Goal: Information Seeking & Learning: Check status

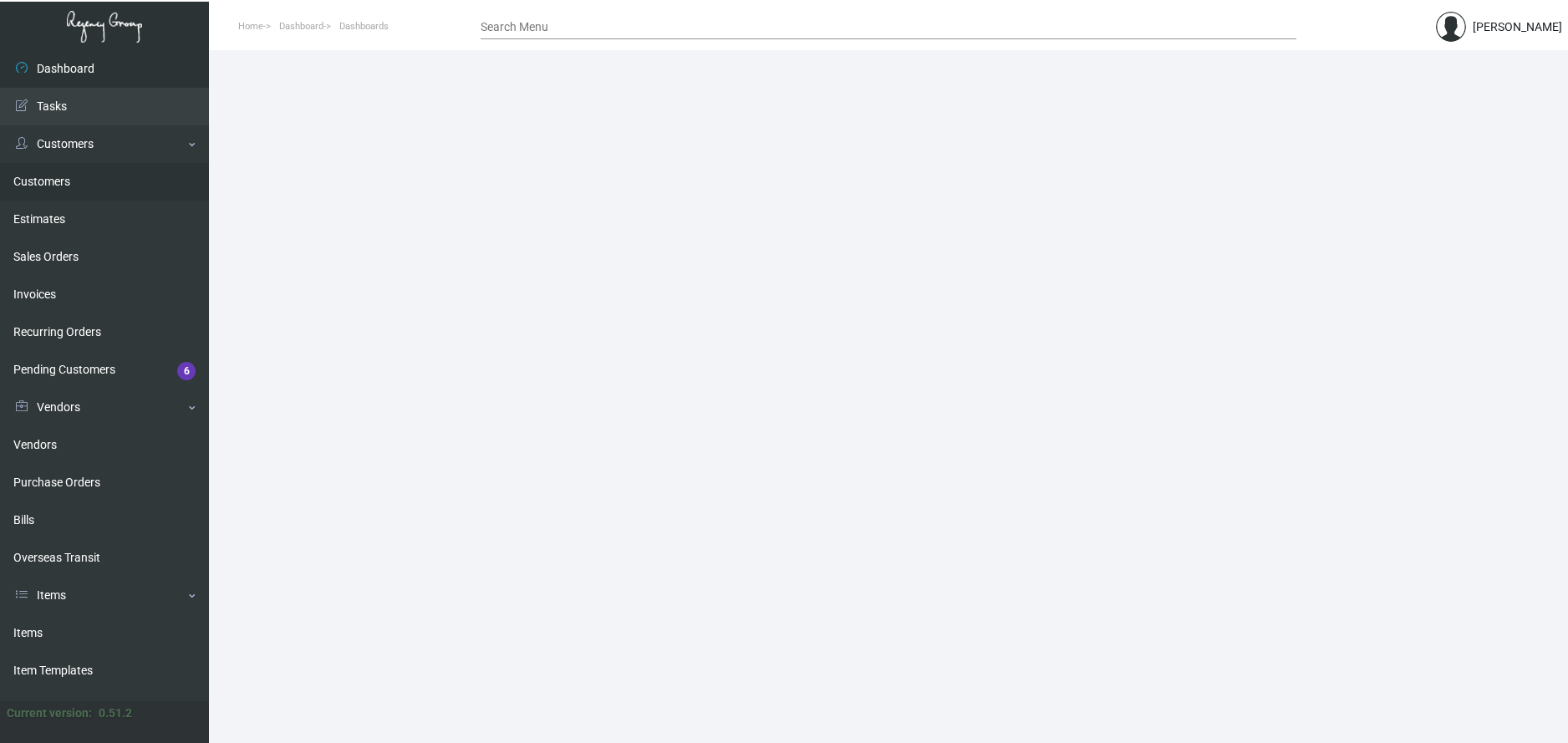
drag, startPoint x: 61, startPoint y: 181, endPoint x: 148, endPoint y: 197, distance: 88.5
click at [61, 181] on link "Customers" at bounding box center [104, 182] width 209 height 38
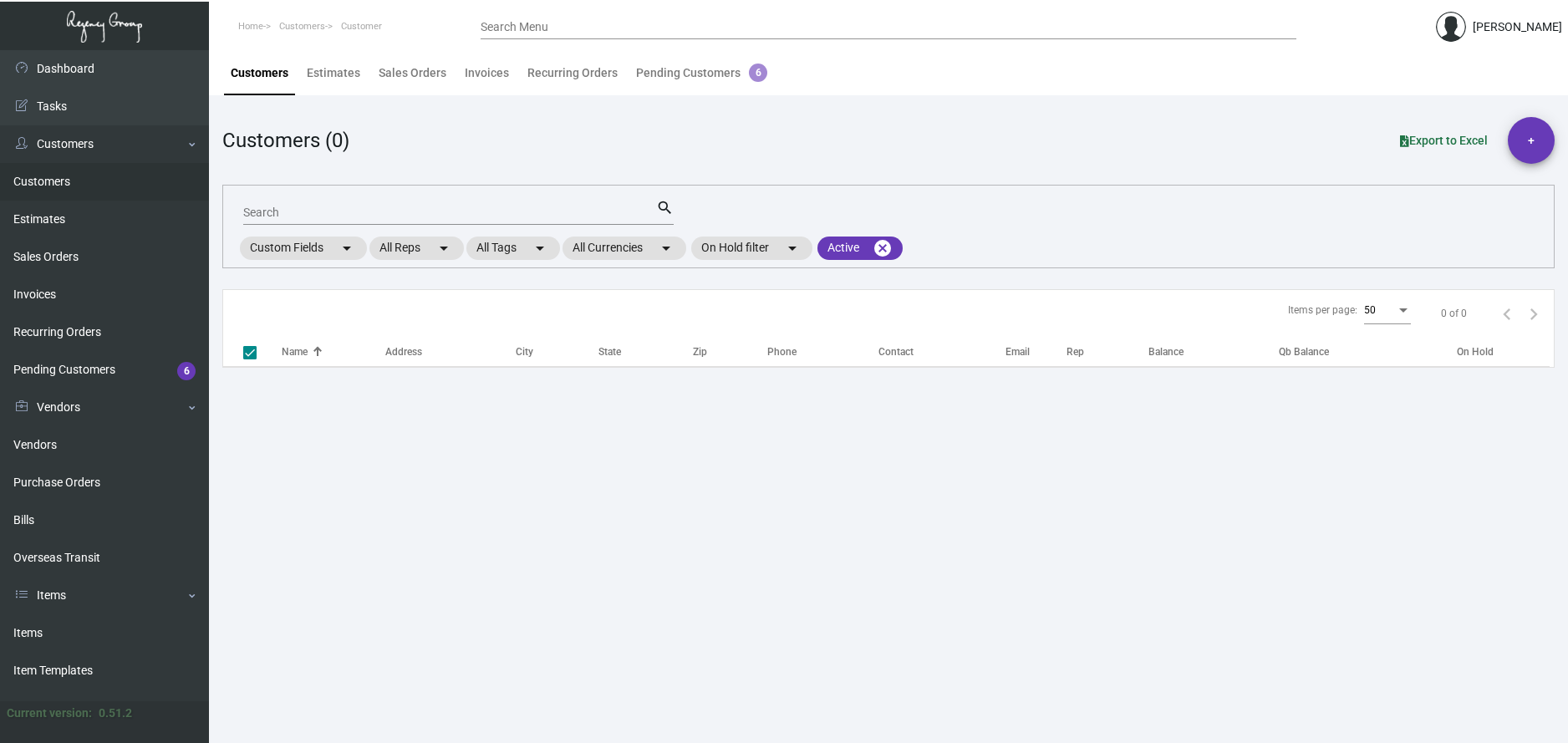
checkbox input "false"
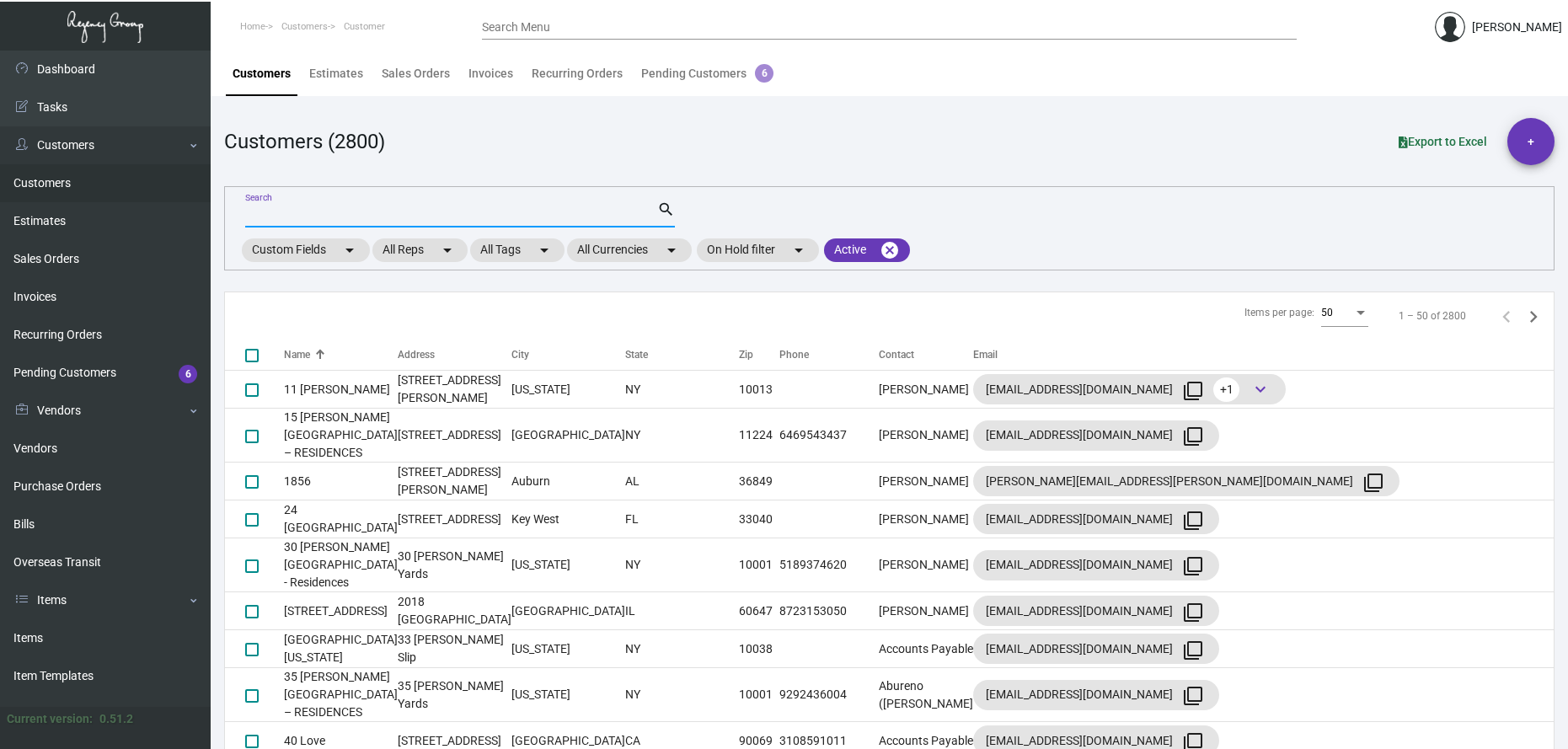
click at [296, 220] on input "Search" at bounding box center [451, 214] width 412 height 14
type input "dono"
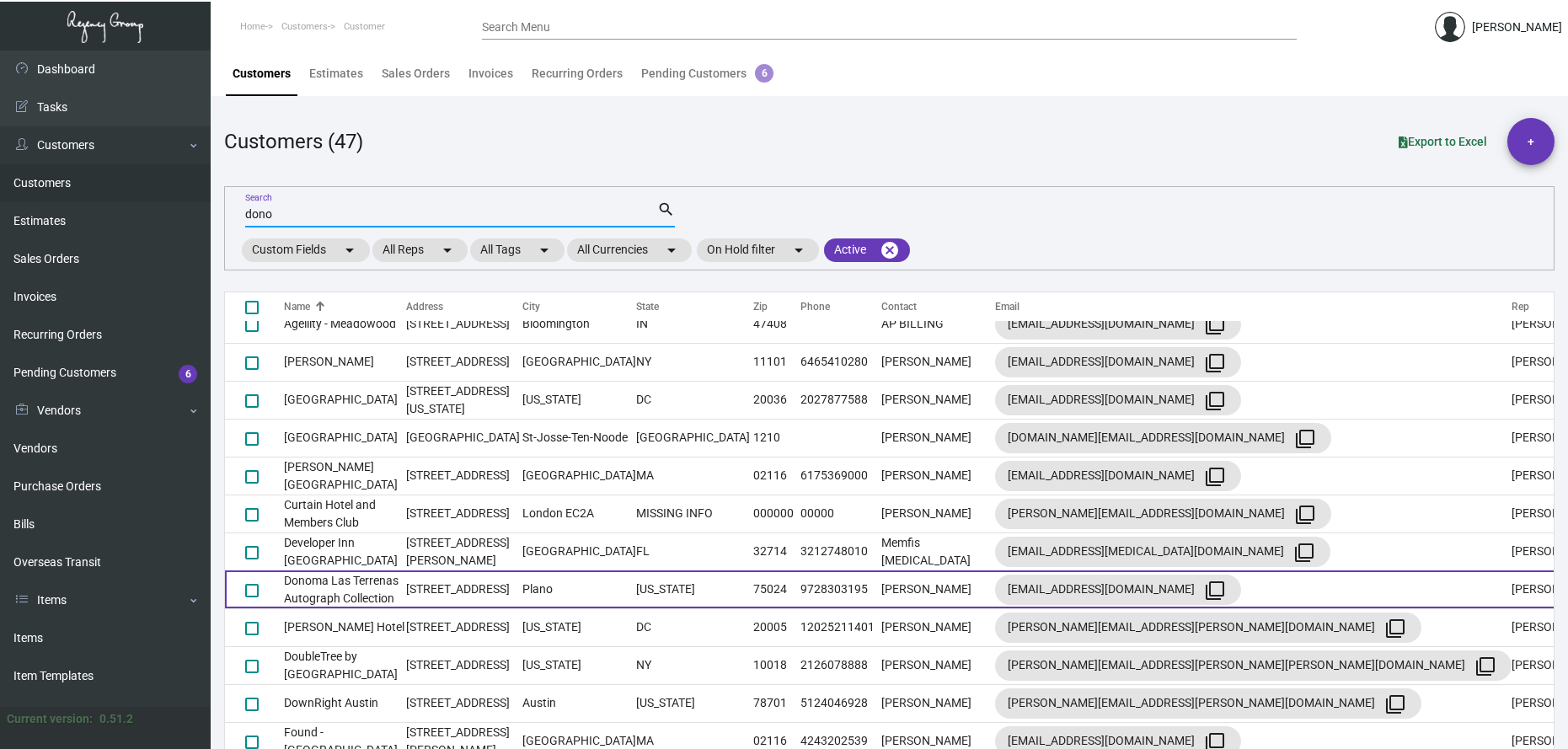
scroll to position [169, 0]
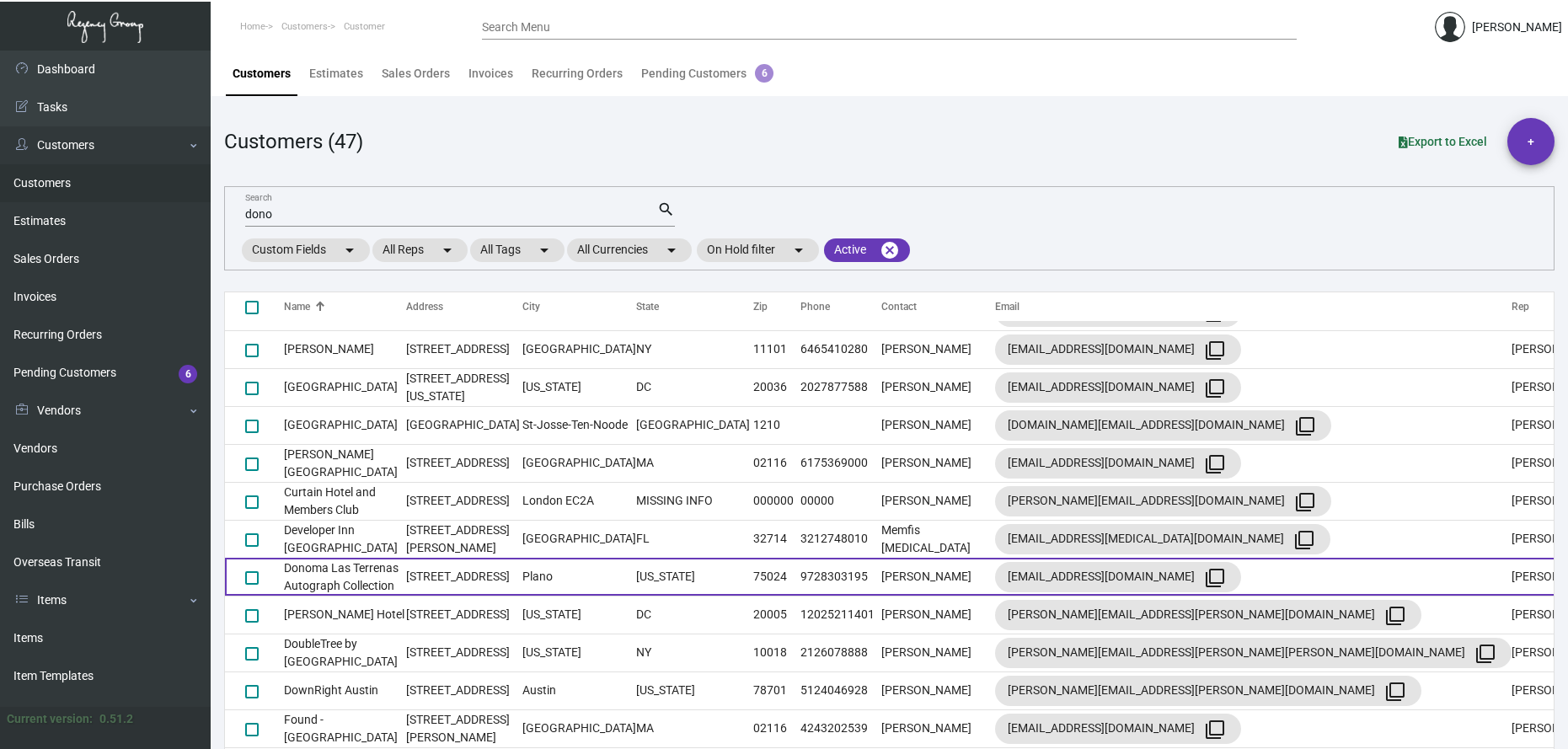
click at [343, 571] on td "Donoma Las Terrenas Autograph Collection" at bounding box center [345, 577] width 122 height 38
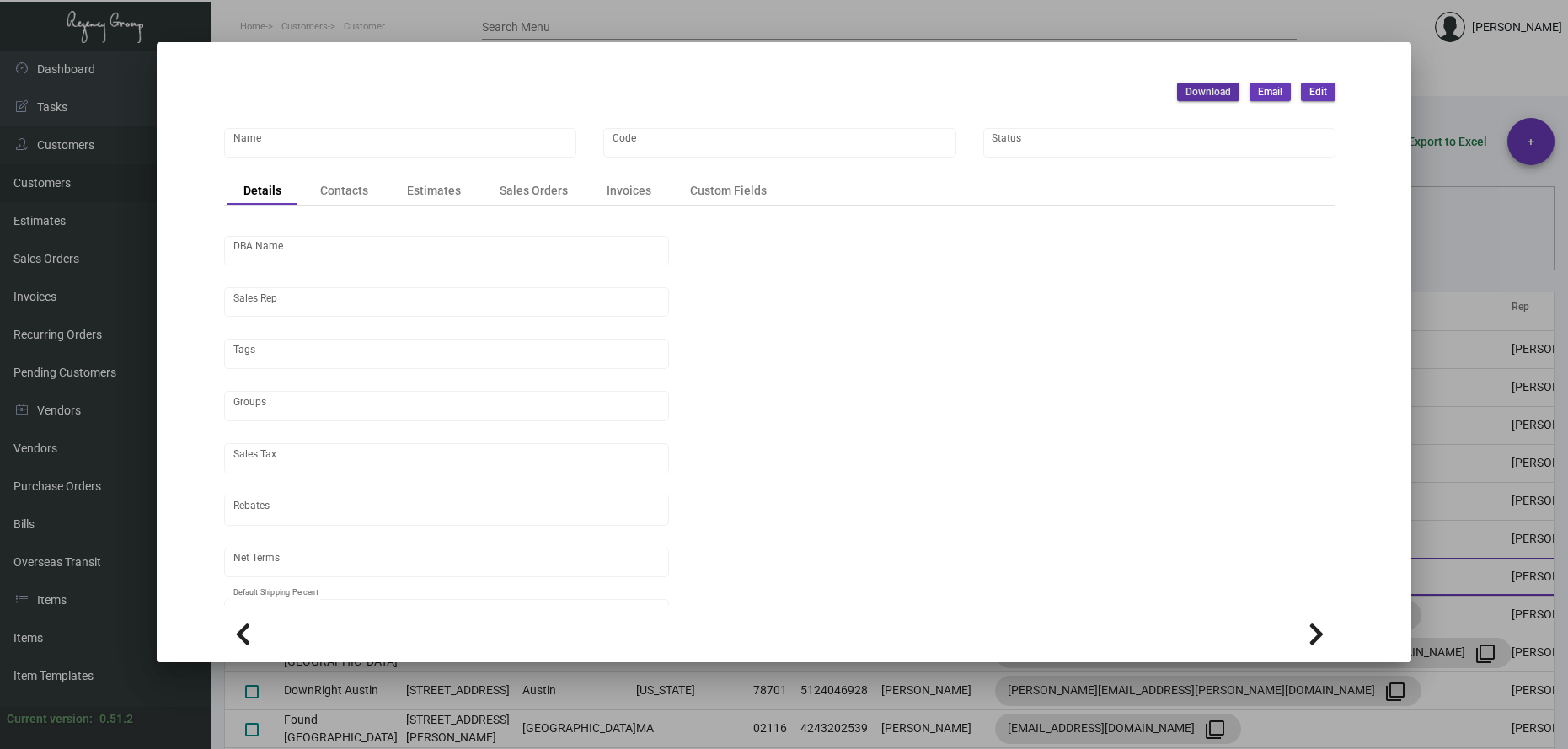
type input "Donoma Las Terrenas Autograph Collection"
type input "DONOMA"
type input "C/O Jaguar Hospitality"
type input "[PERSON_NAME]"
type input "Out of State"
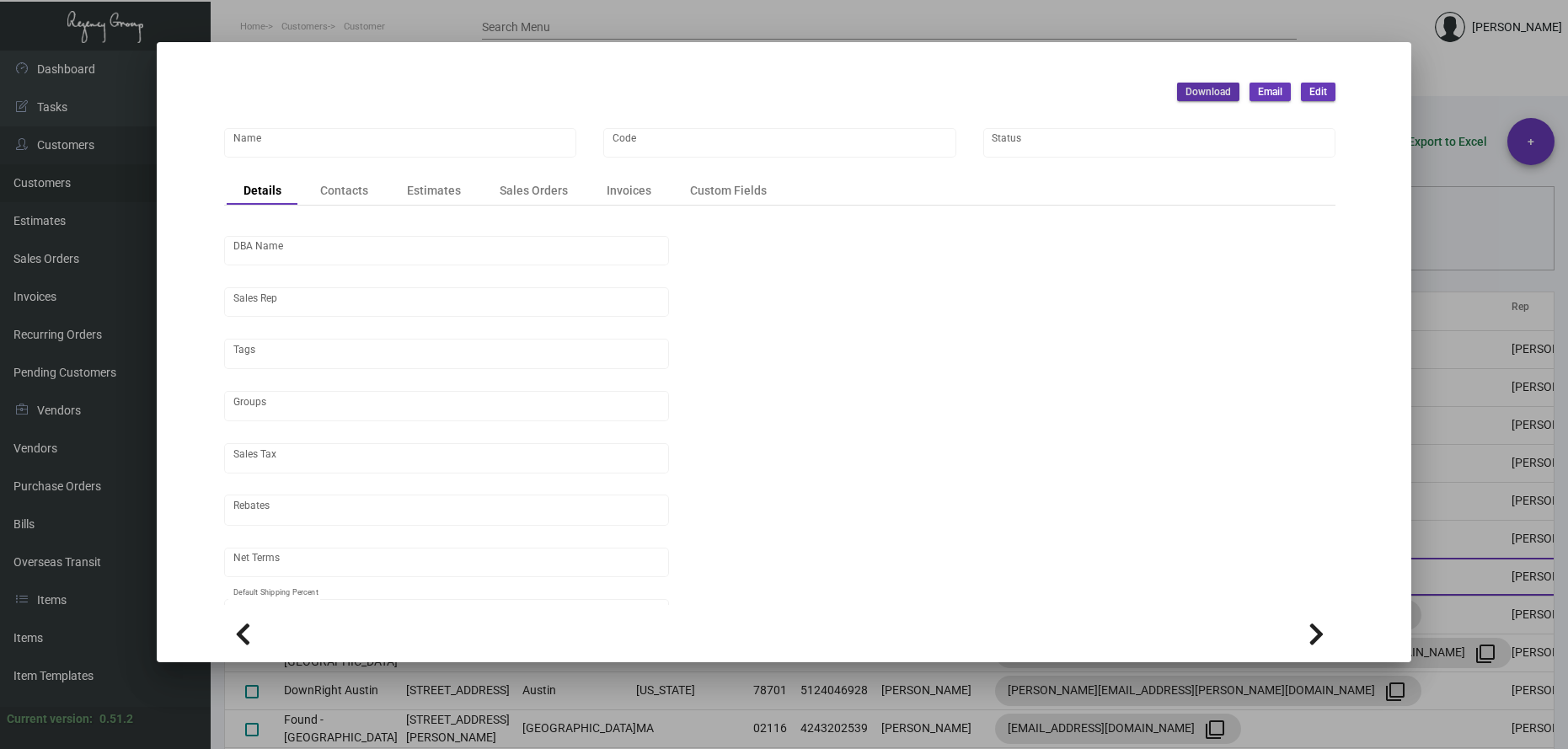
type input "Net 30"
type input "United States Dollar $"
type input "$ 0.00"
checkbox input "true"
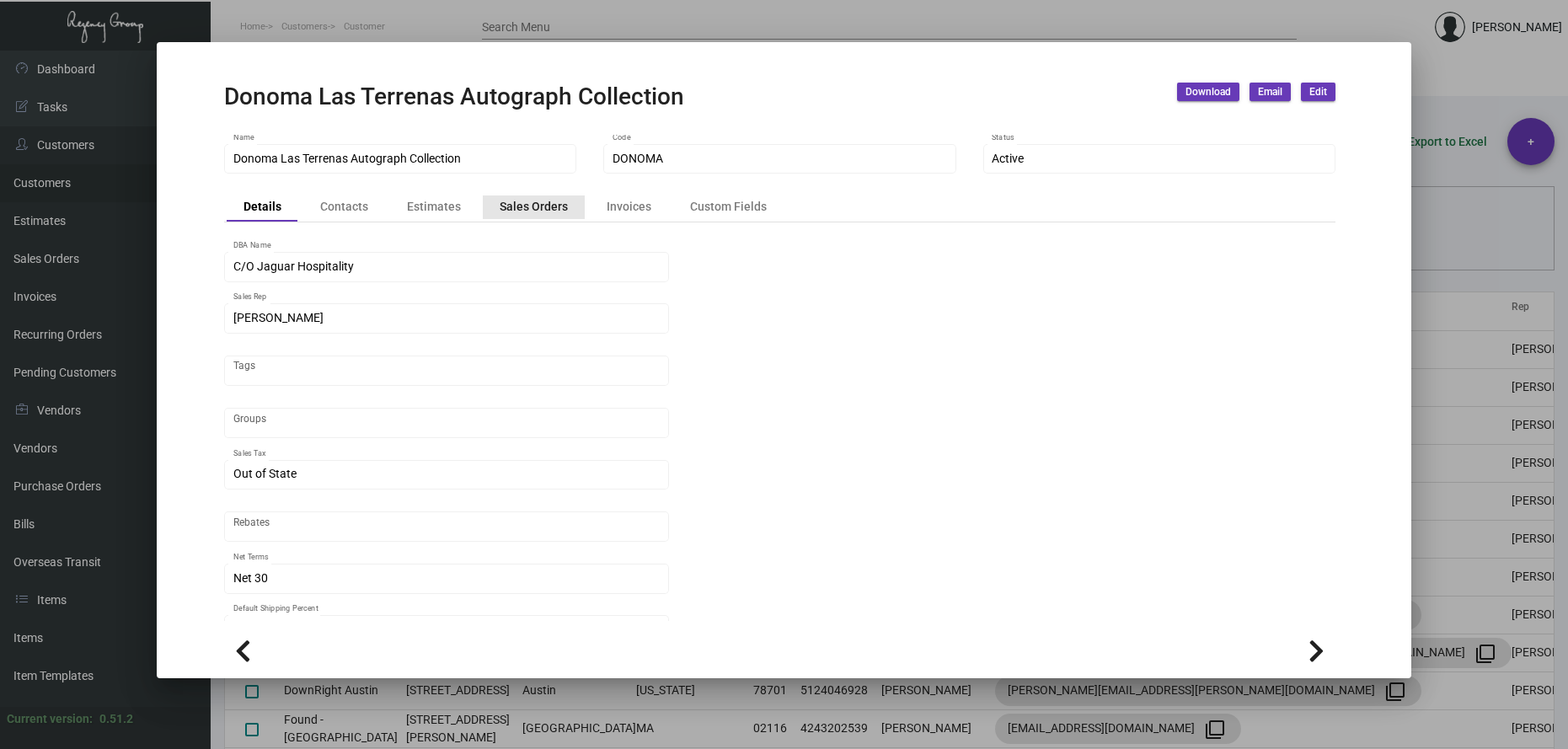
click at [535, 208] on div "Sales Orders" at bounding box center [533, 206] width 68 height 17
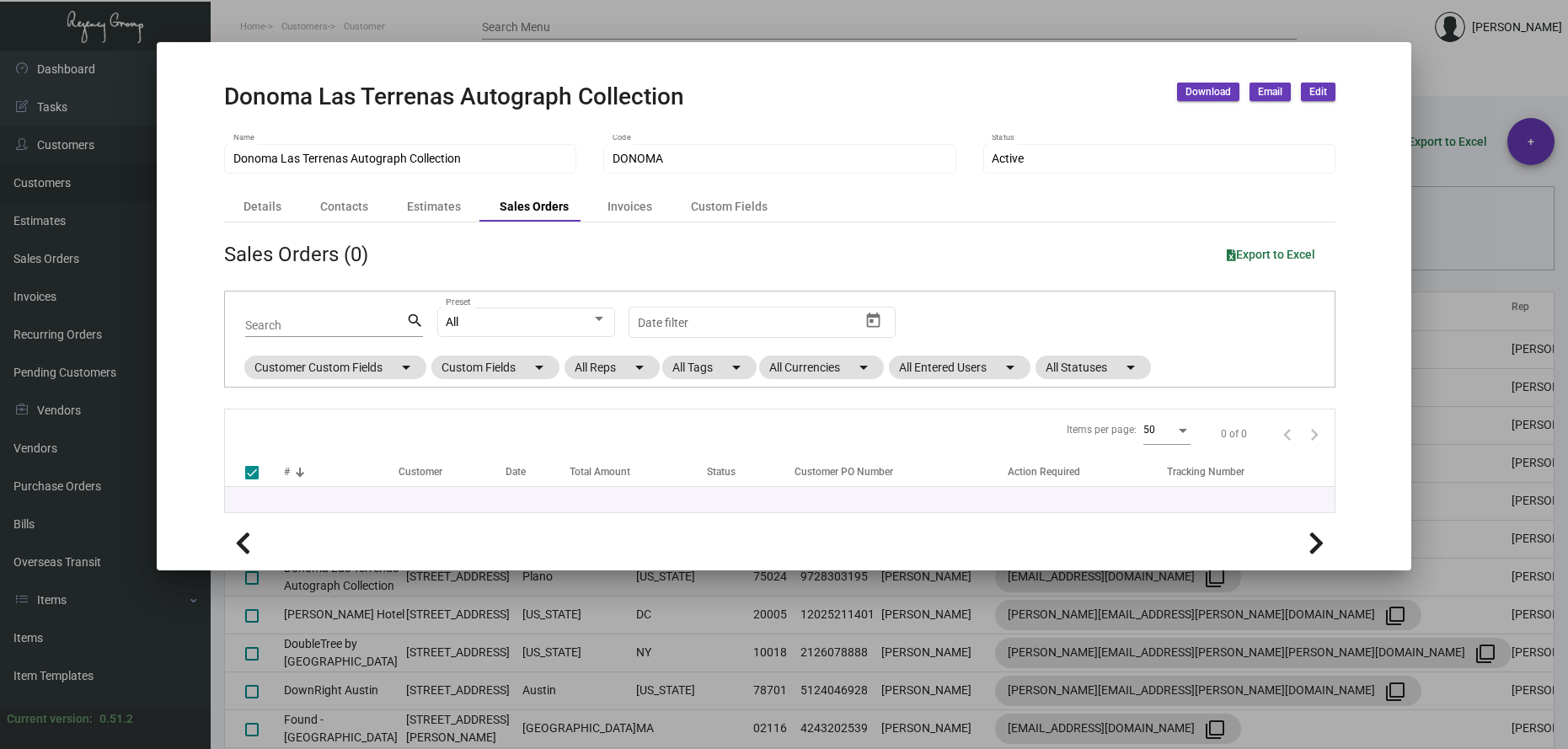
checkbox input "false"
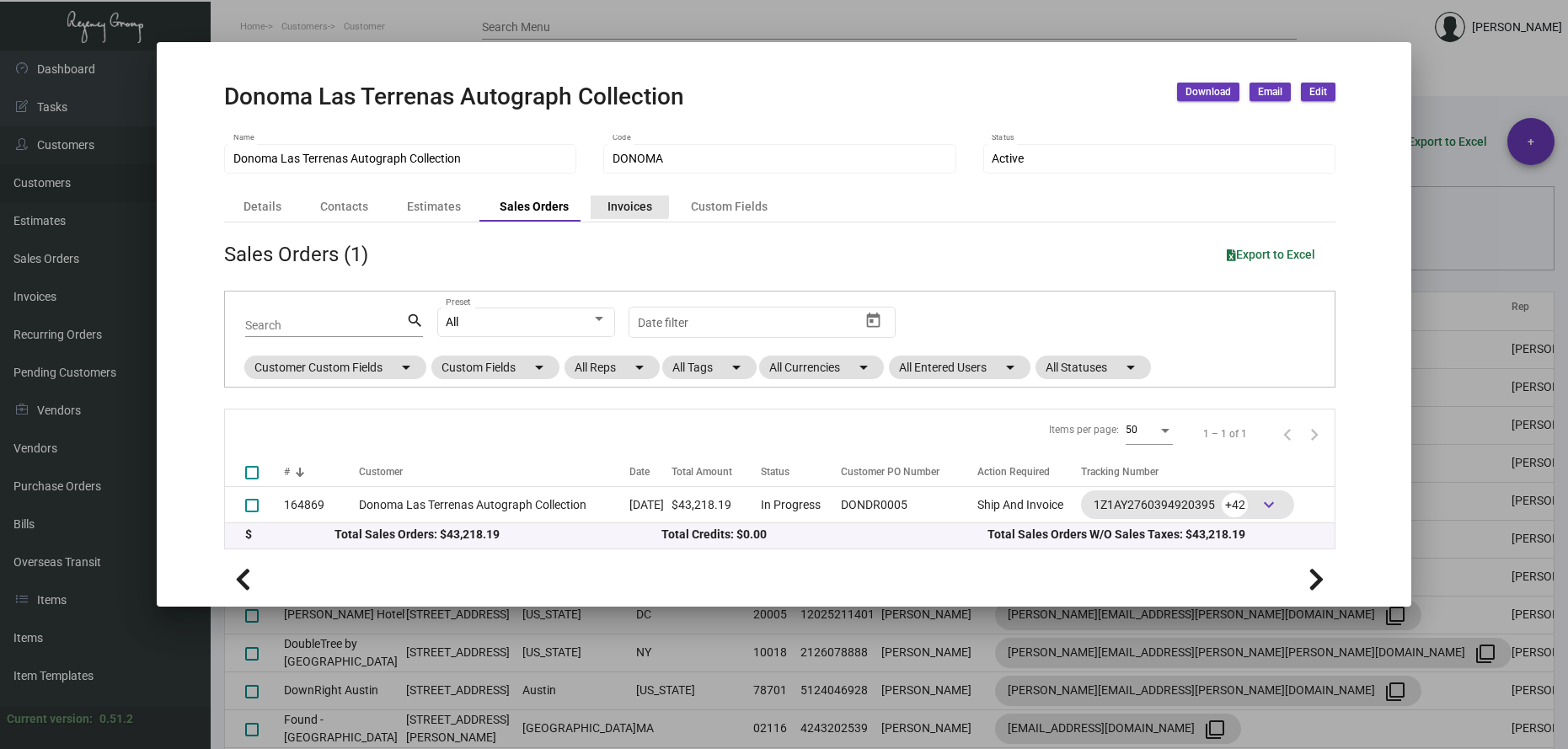
click at [608, 202] on div "Invoices" at bounding box center [630, 206] width 45 height 17
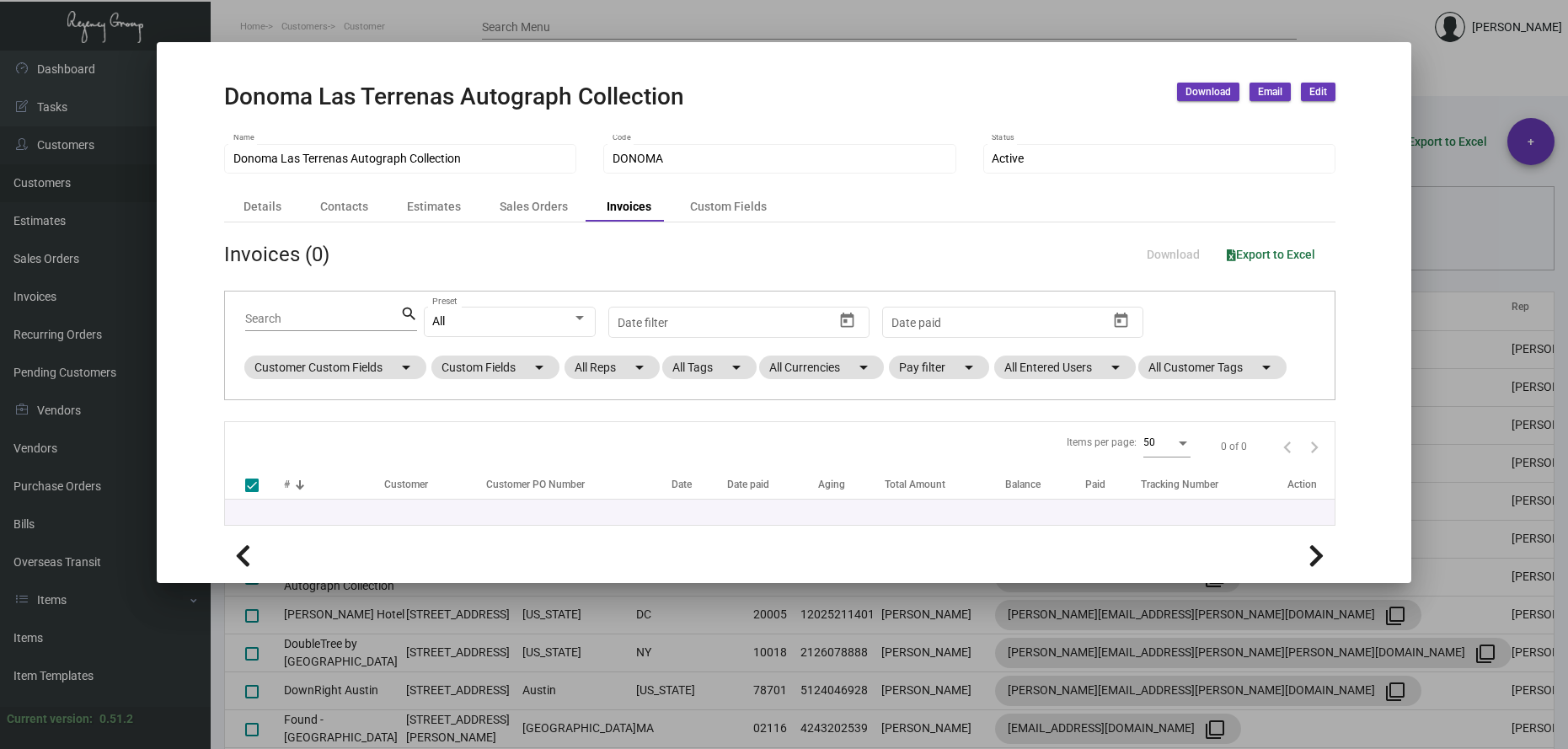
checkbox input "false"
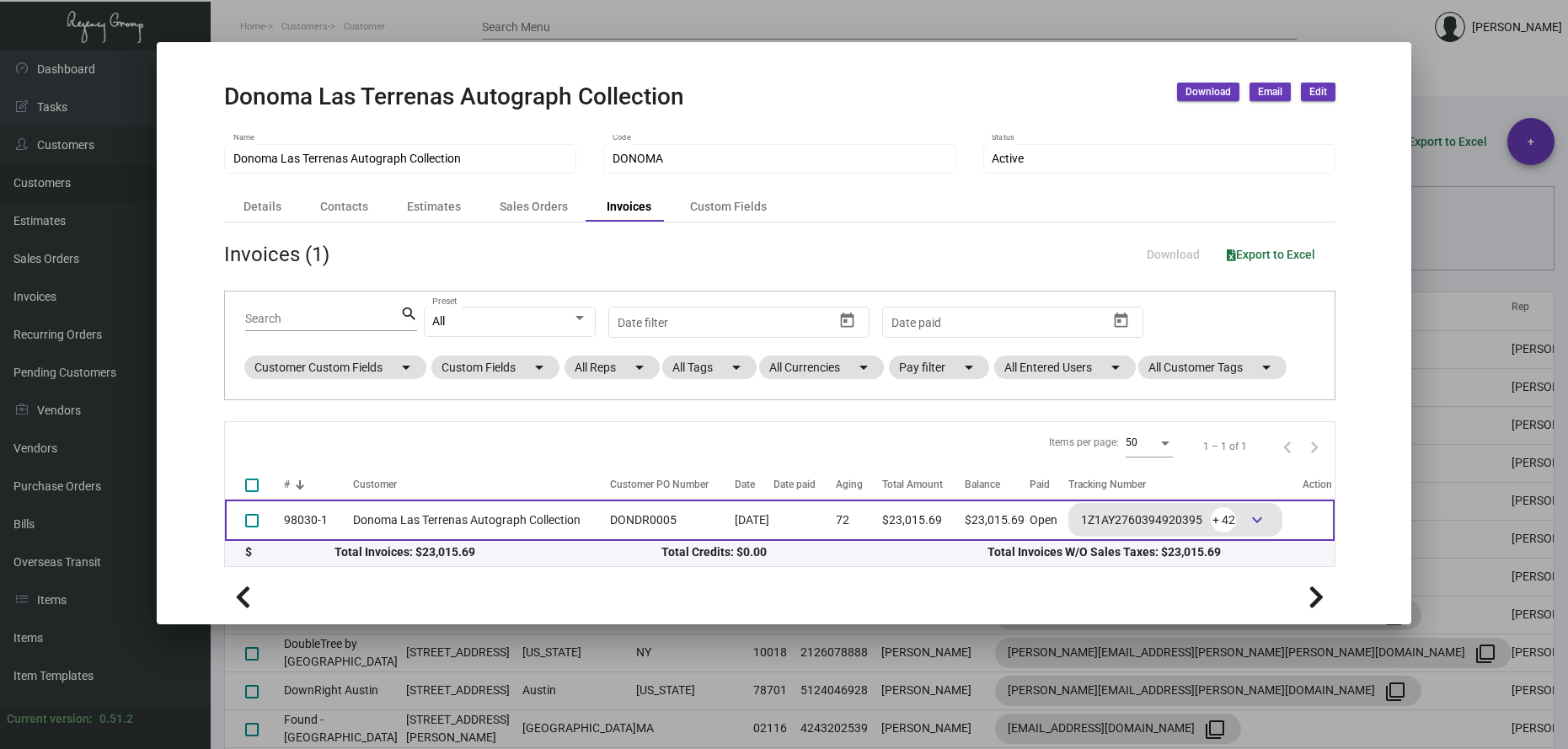
click at [491, 525] on td "Donoma Las Terrenas Autograph Collection" at bounding box center [477, 519] width 249 height 41
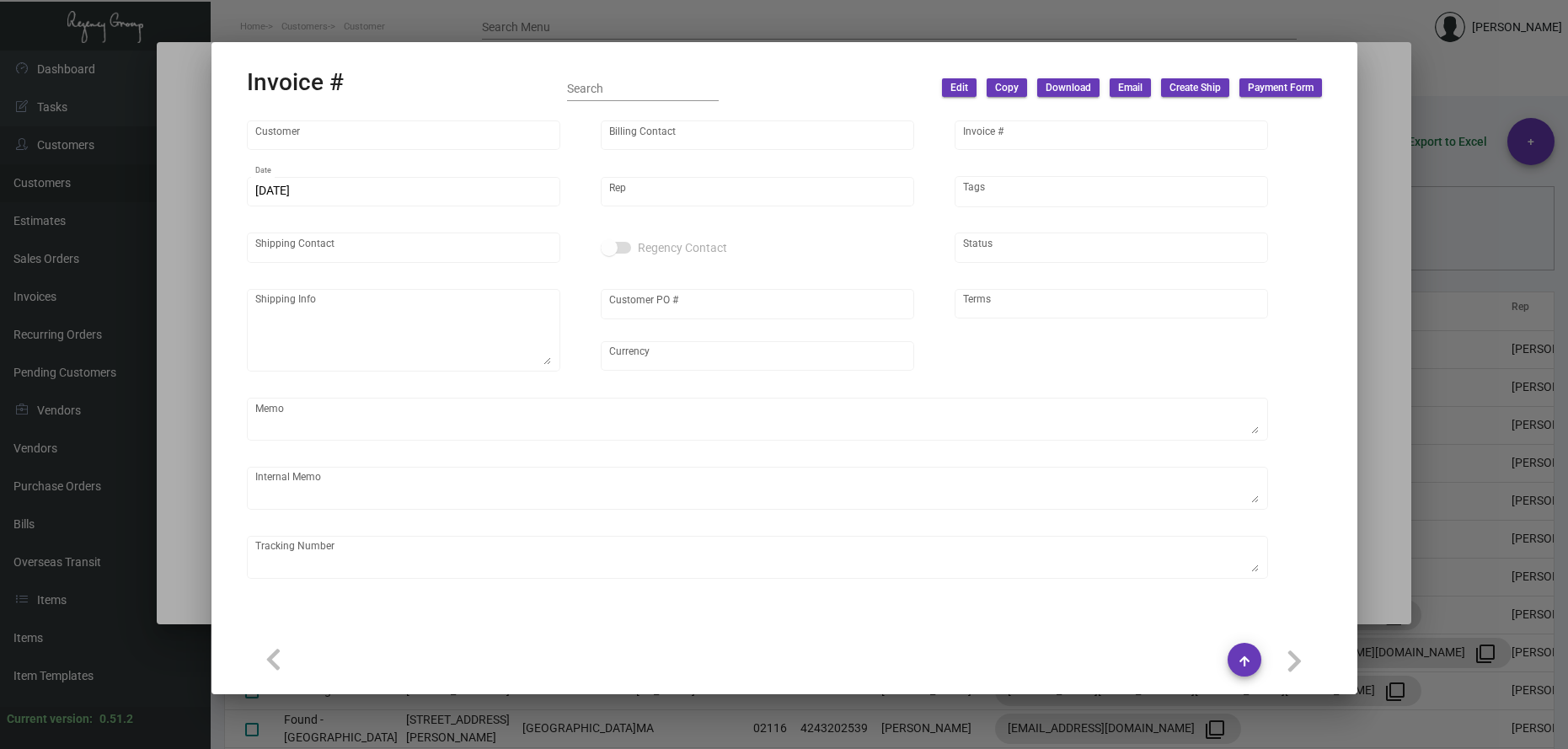
type input "Donoma Las Terrenas Autograph Collection"
type input "[PERSON_NAME]"
type input "98030-1"
type input "[DATE]"
type input "[PERSON_NAME]"
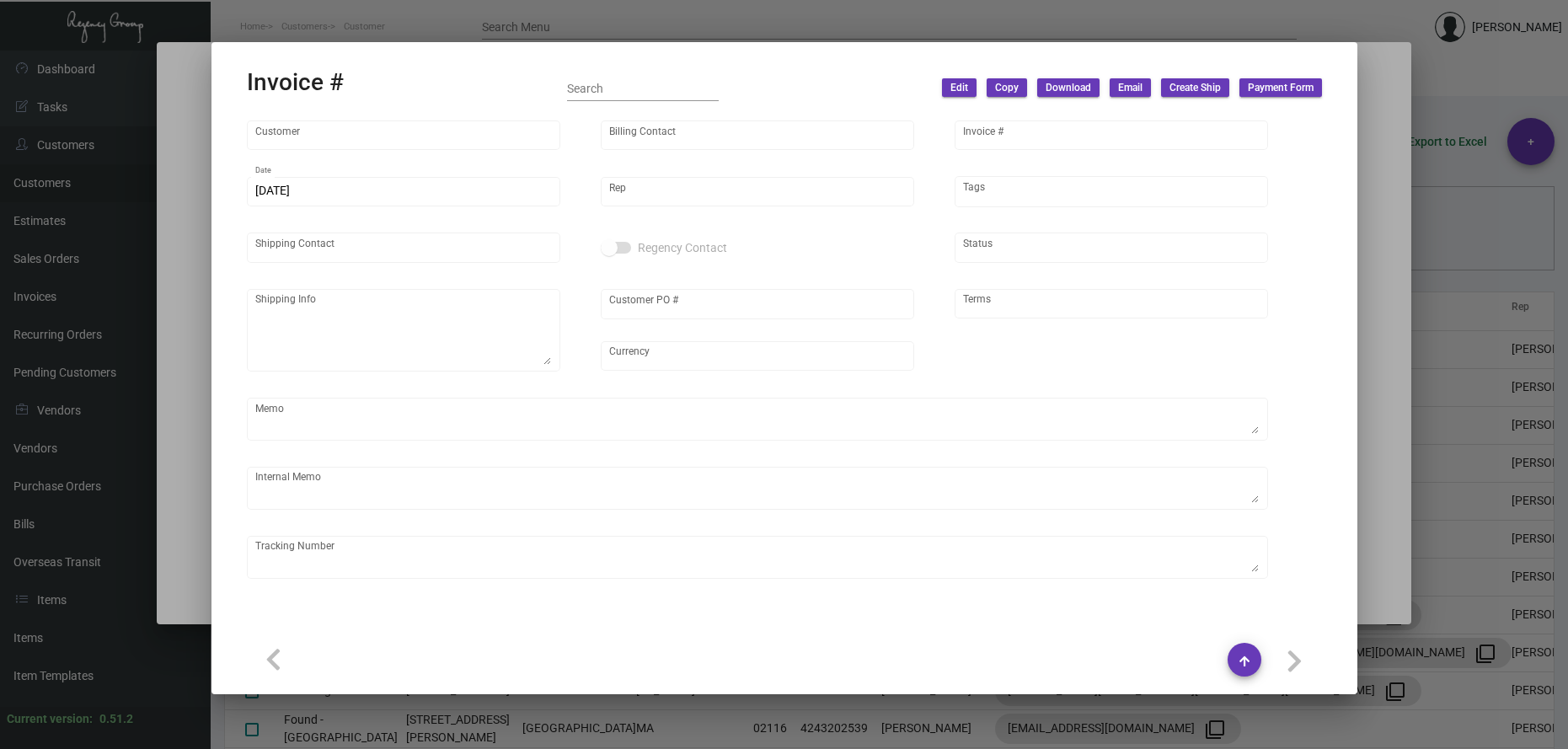
type input "[PERSON_NAME]"
type textarea "Donoma Las Terrenas Autograph Collection -JAVIEROSE [PERSON_NAME] [STREET_ADDRE…"
type input "DONDR0005"
type input "United States Dollar $"
type input "Net 30"
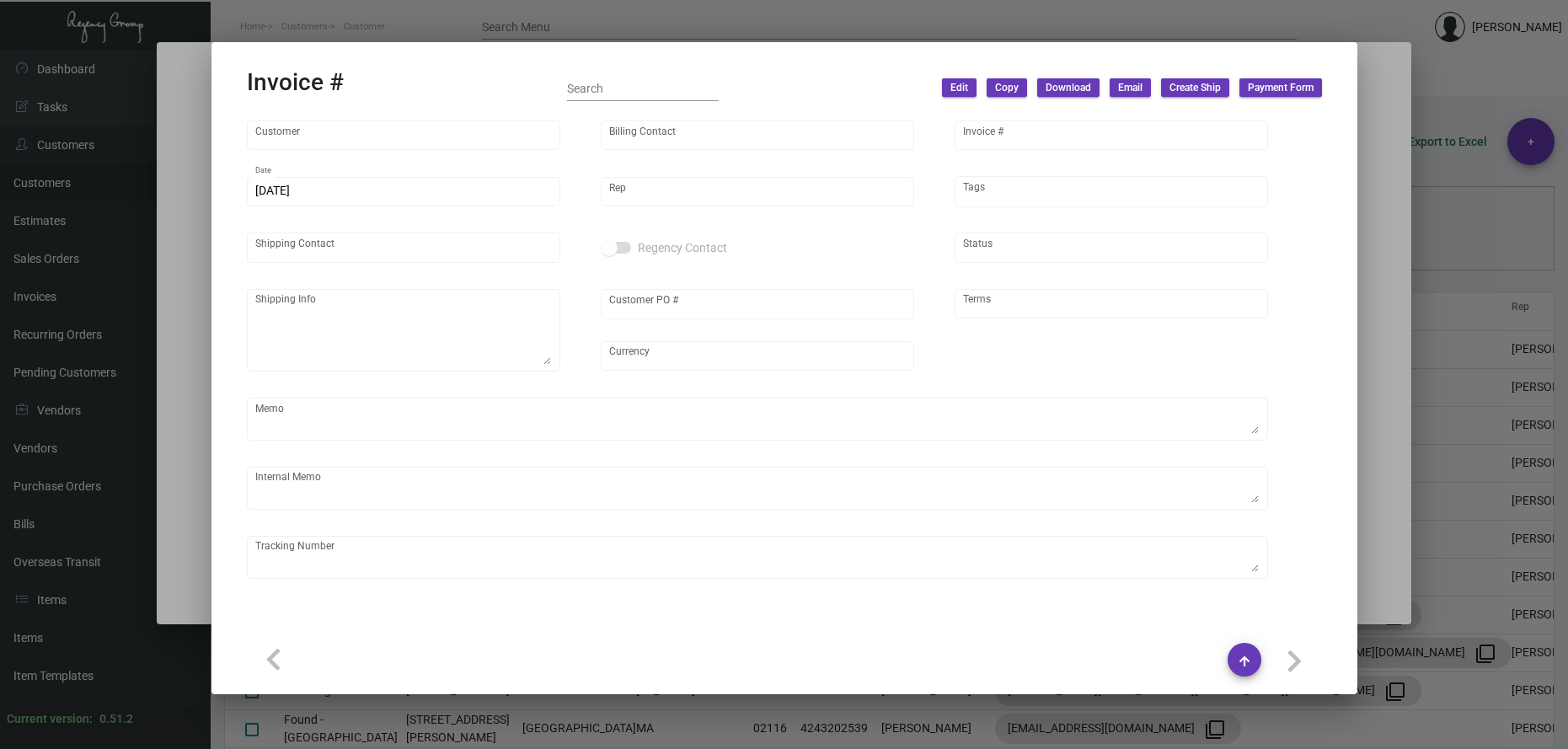
type textarea "Tag Valet - Label provided to vendor to ship to hotel UPS Ground Cost $9.87 Car…"
type input "$ 2,498.74"
type input "[DATE]"
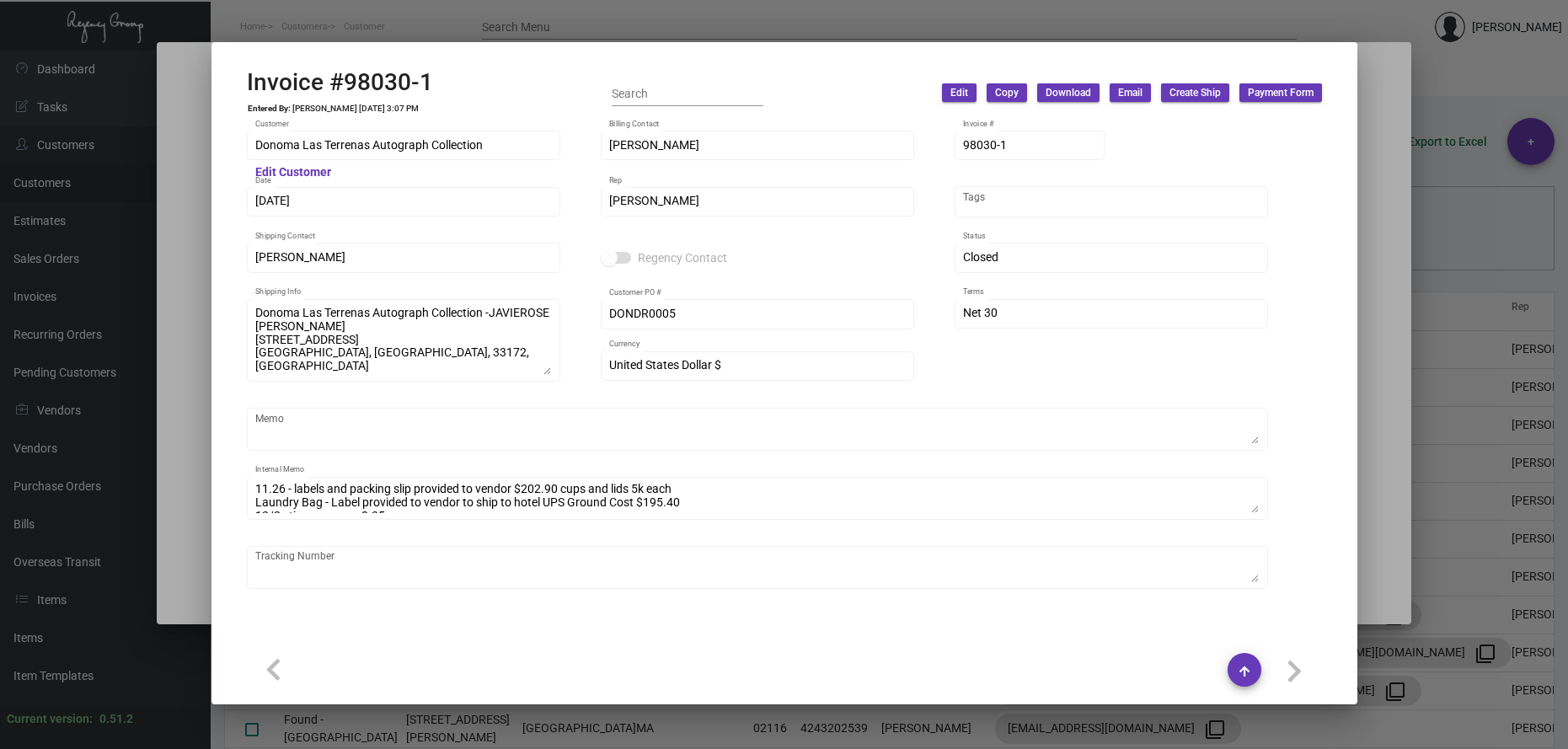
scroll to position [118, 0]
click at [270, 15] on div at bounding box center [784, 374] width 1568 height 749
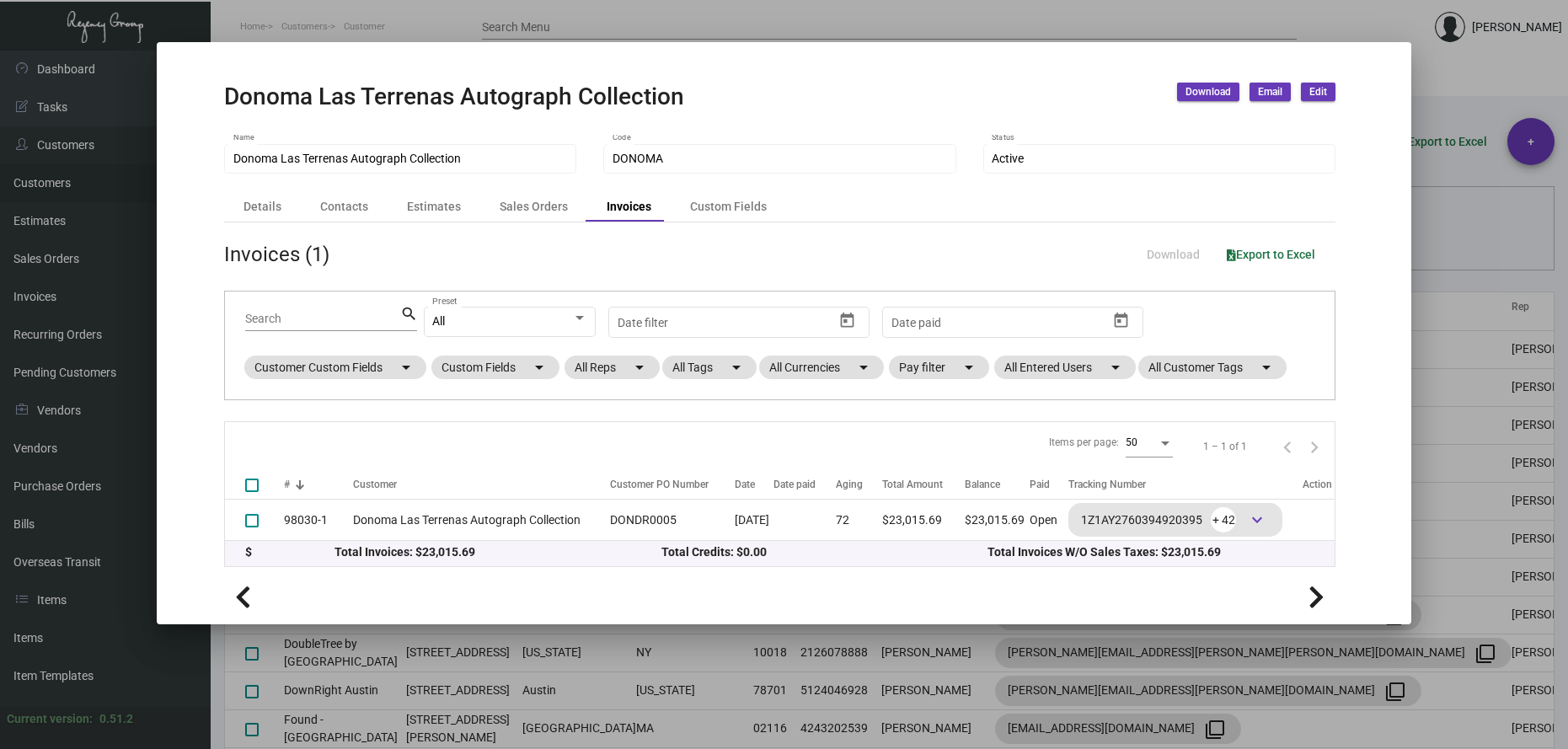
click at [335, 28] on div at bounding box center [784, 374] width 1568 height 749
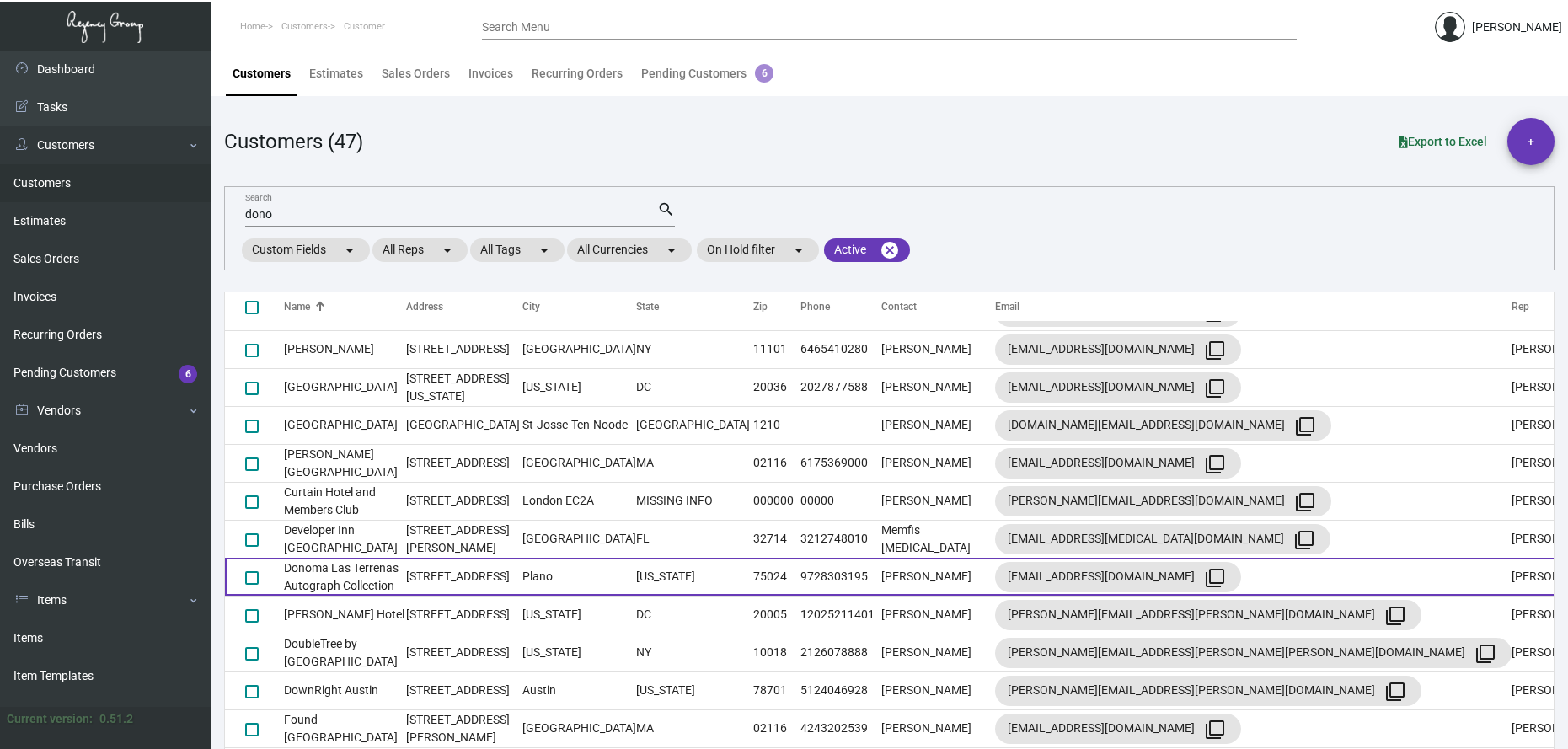
click at [328, 587] on td "Donoma Las Terrenas Autograph Collection" at bounding box center [345, 577] width 122 height 38
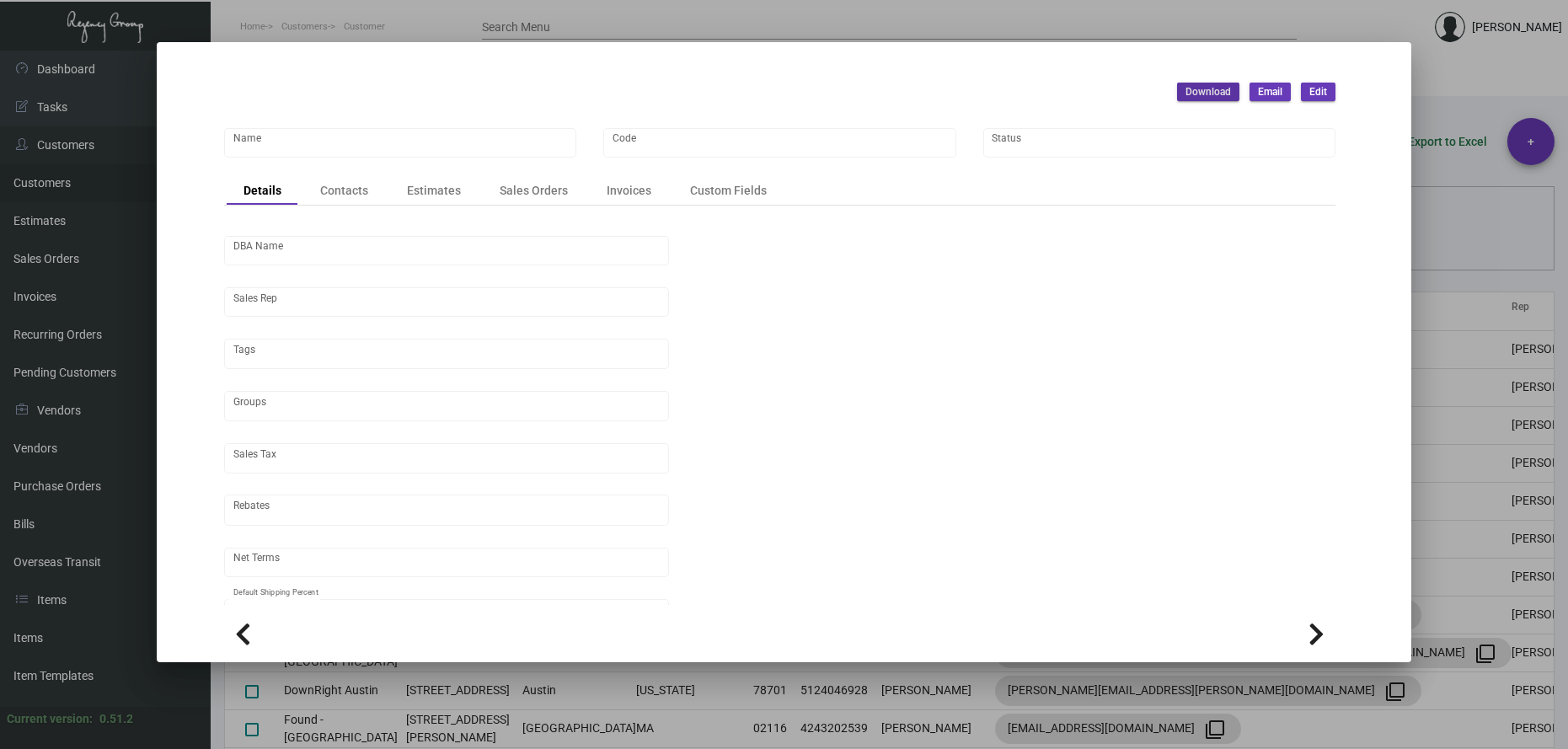
type input "Donoma Las Terrenas Autograph Collection"
type input "DONOMA"
type input "C/O Jaguar Hospitality"
type input "[PERSON_NAME]"
type input "Out of State"
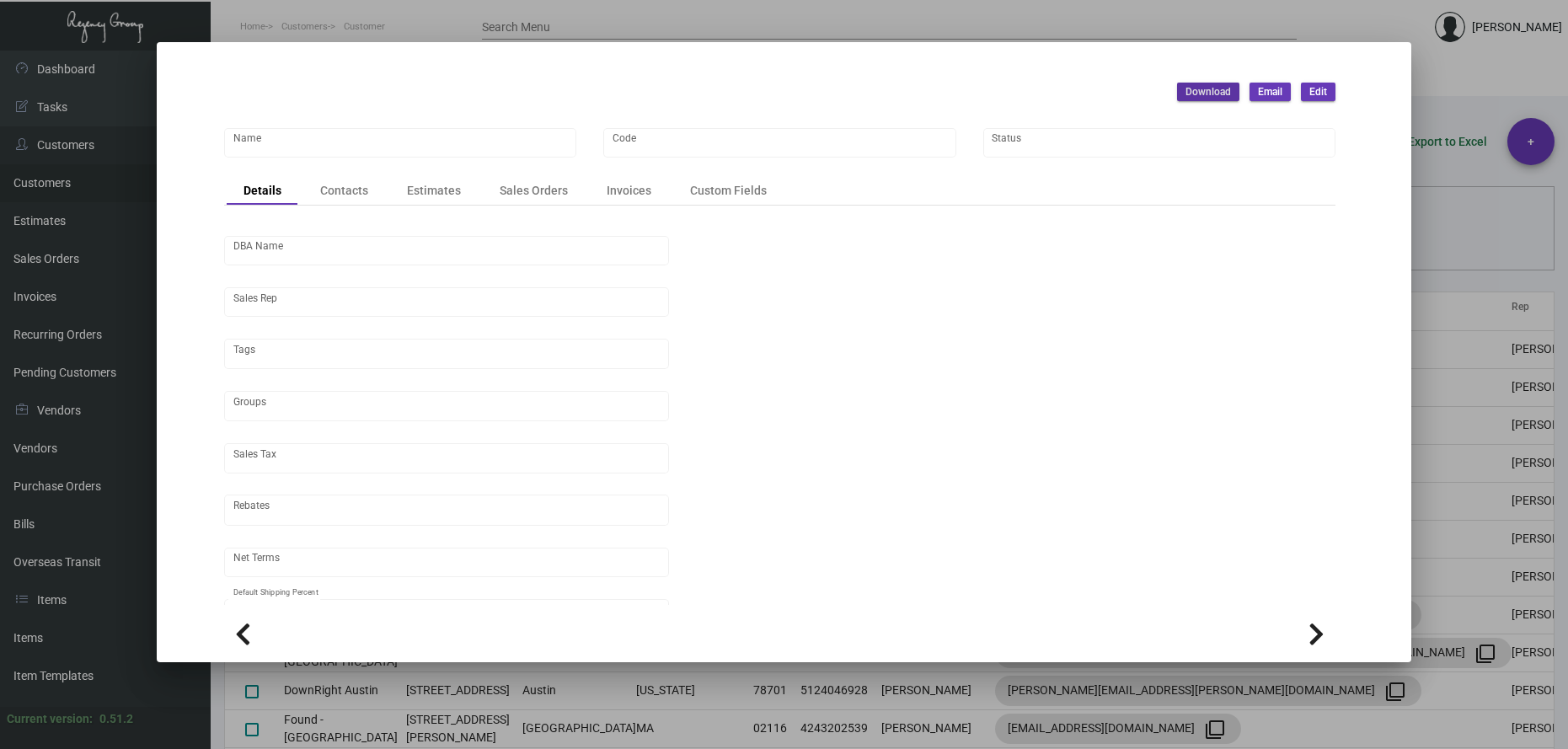
type input "Net 30"
type input "United States Dollar $"
type input "$ 0.00"
checkbox input "true"
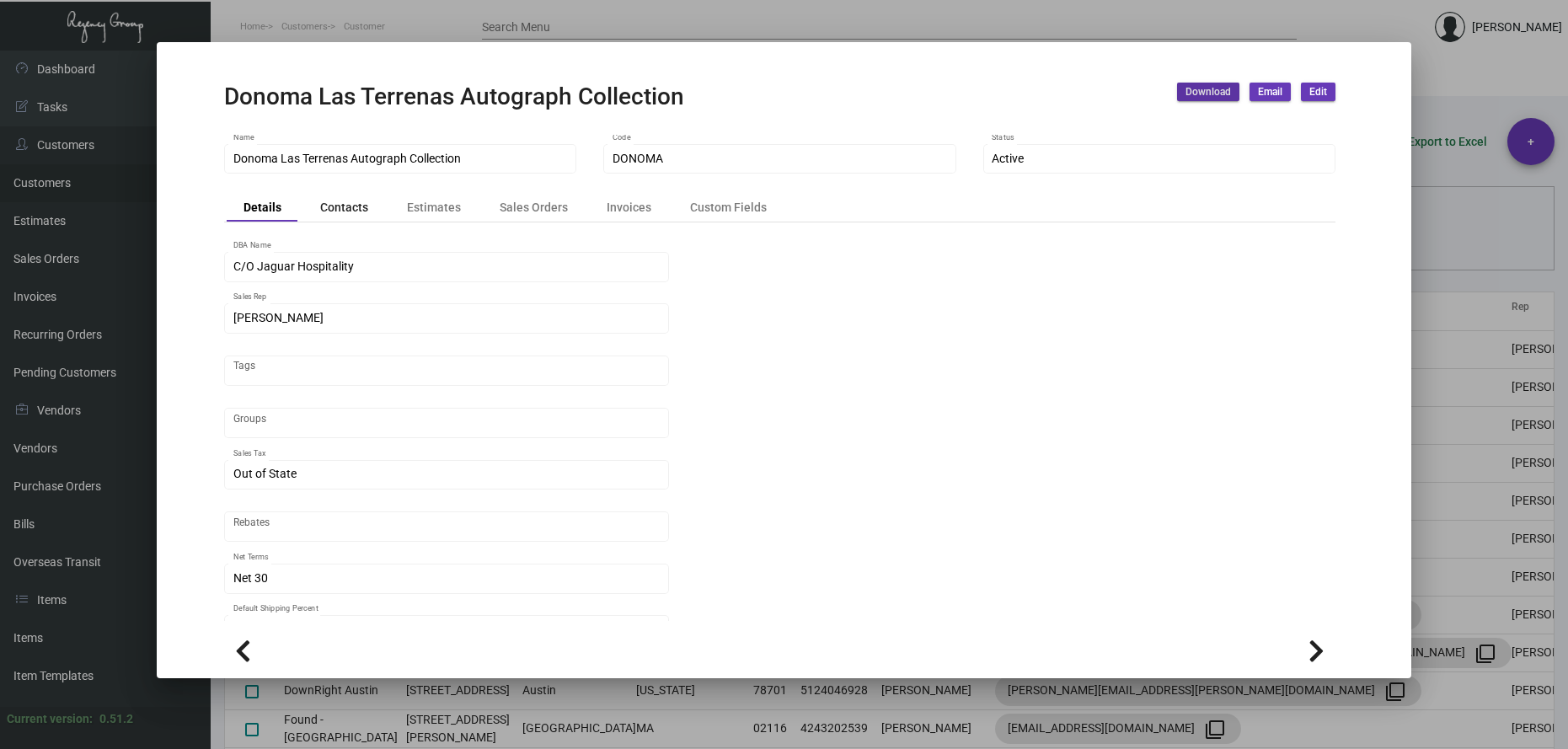
click at [363, 207] on div "Contacts" at bounding box center [344, 208] width 82 height 24
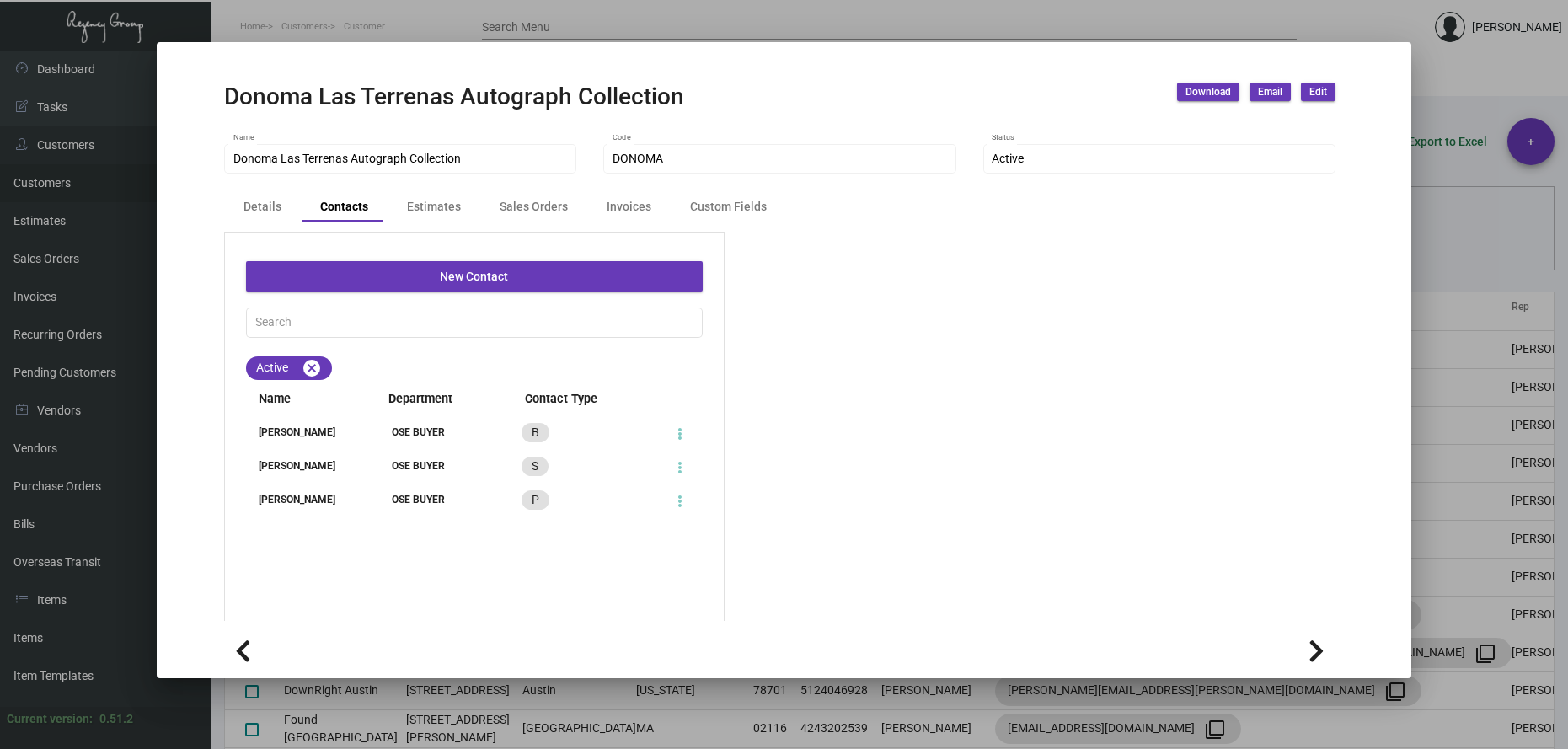
click at [280, 430] on div "[PERSON_NAME]" at bounding box center [302, 432] width 114 height 15
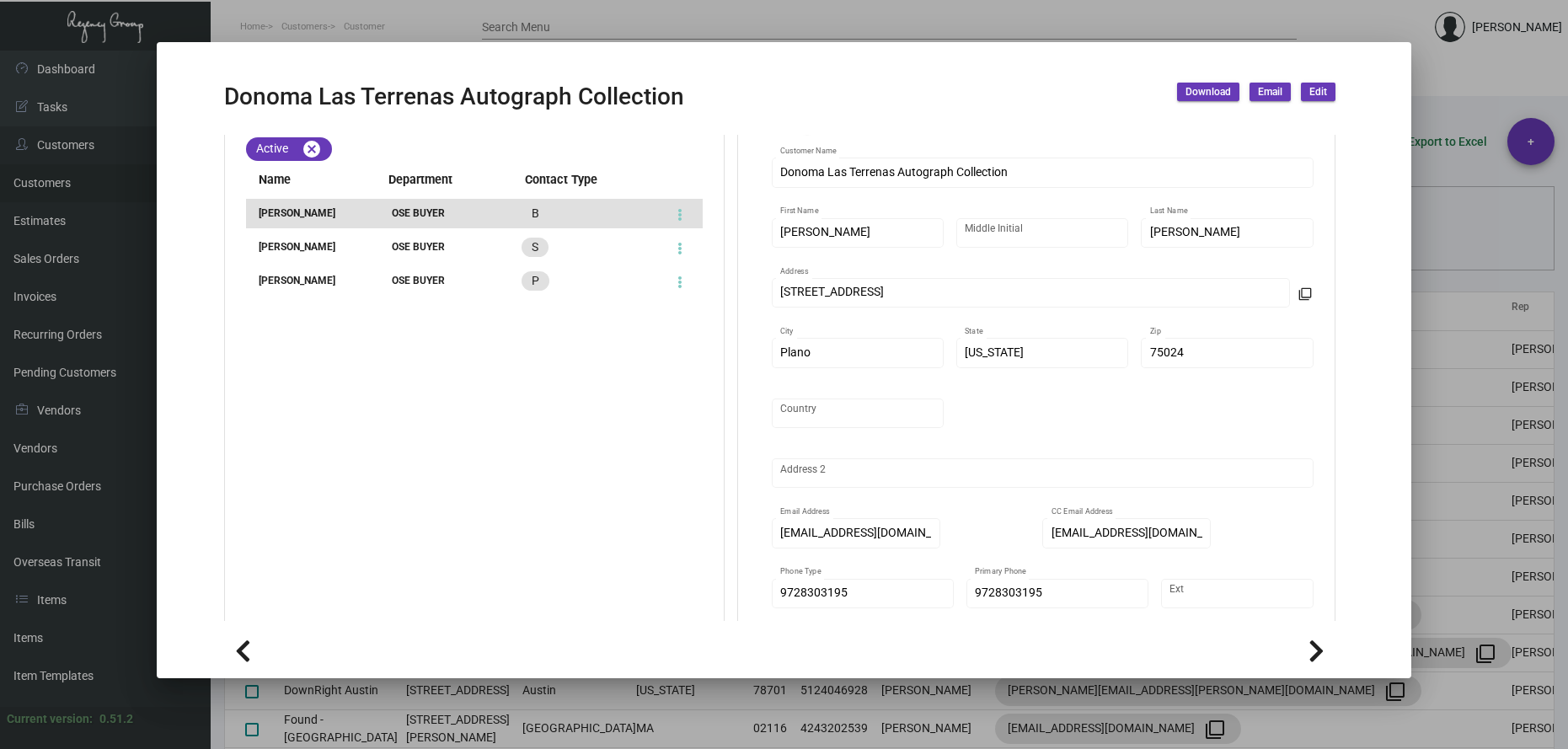
scroll to position [210, 0]
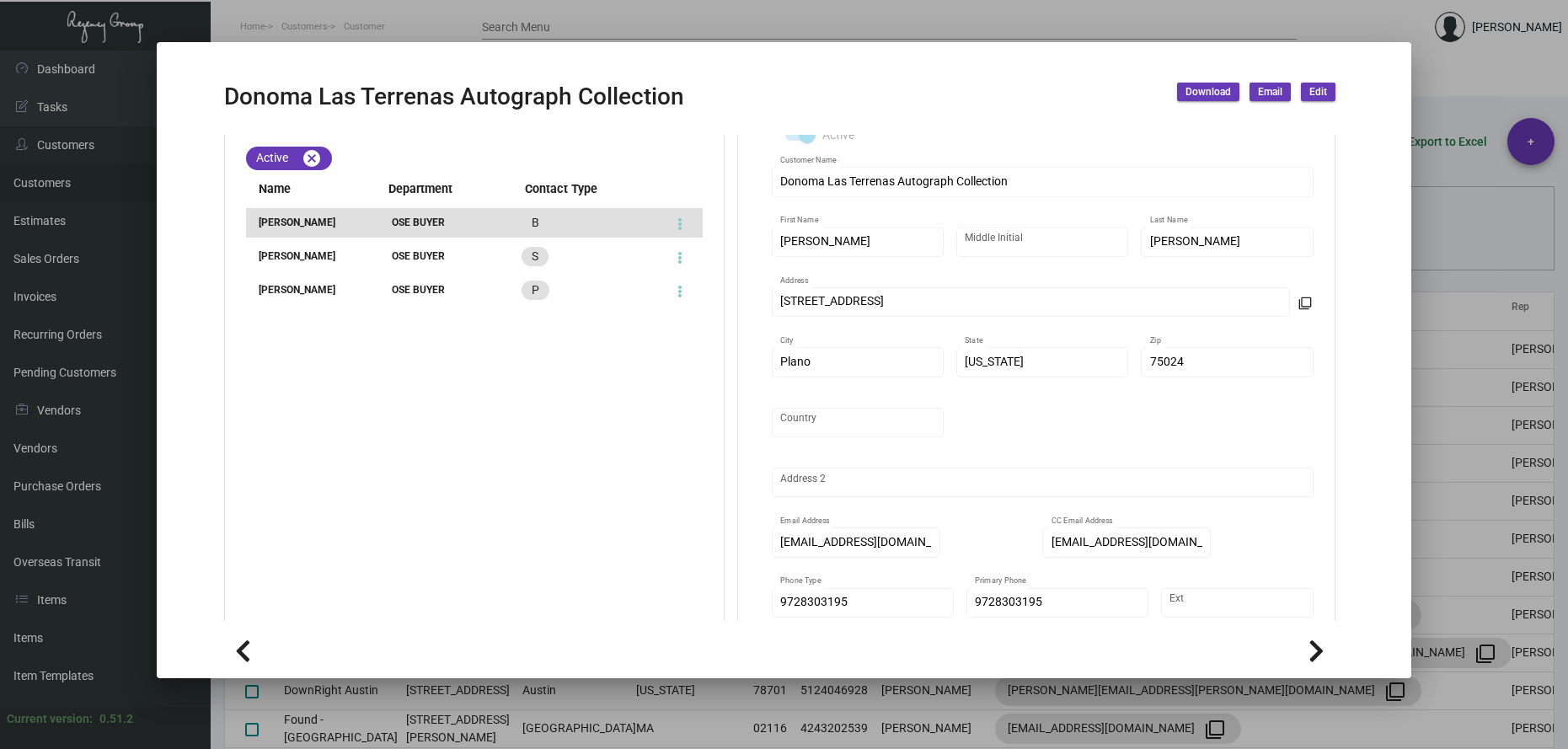
click at [335, 21] on div at bounding box center [784, 374] width 1568 height 749
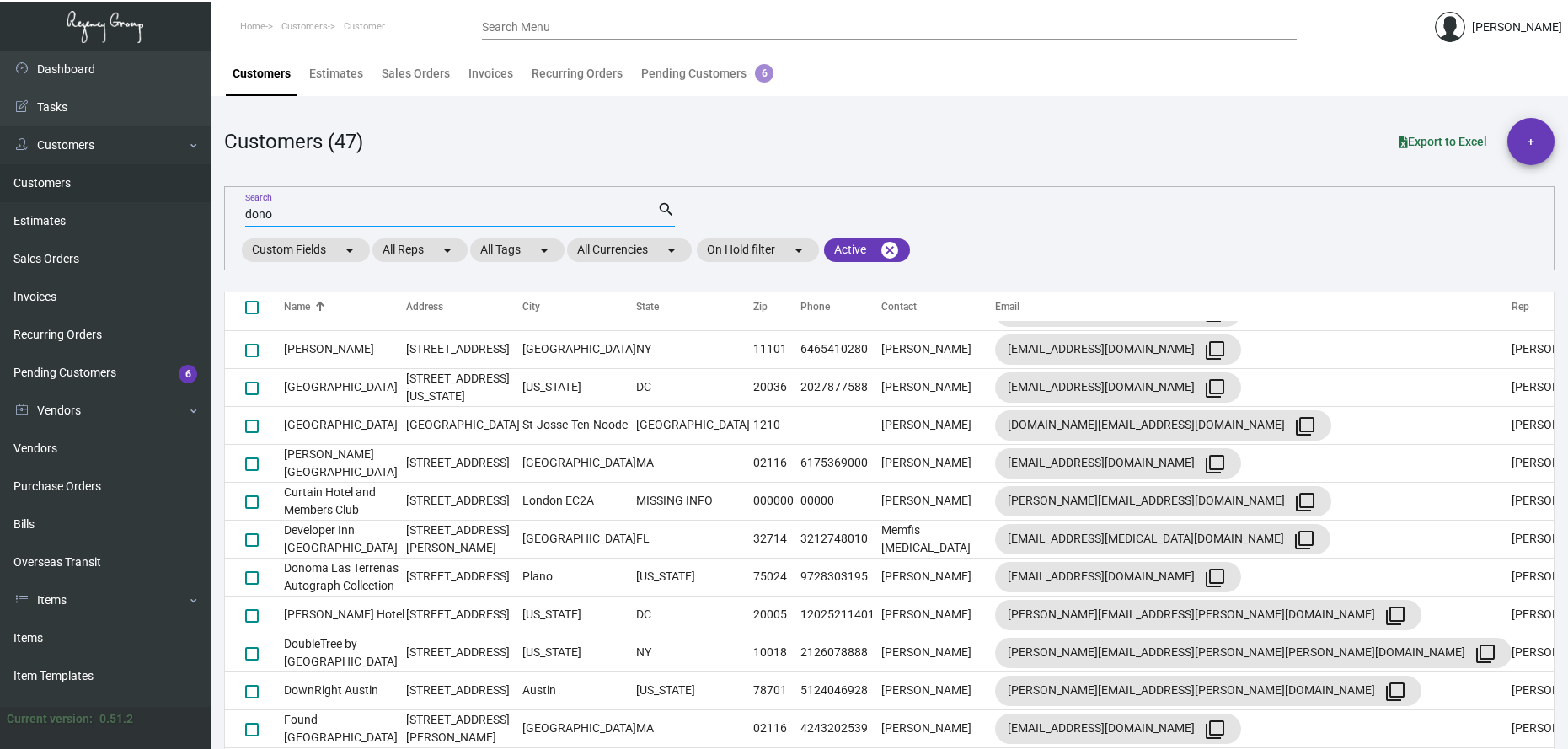
drag, startPoint x: 283, startPoint y: 215, endPoint x: 217, endPoint y: 211, distance: 66.1
click at [217, 212] on main "Customers Estimates Sales Orders Invoices Recurring Orders Pending Customers 6 …" at bounding box center [889, 410] width 1358 height 721
type input "ACE hotel"
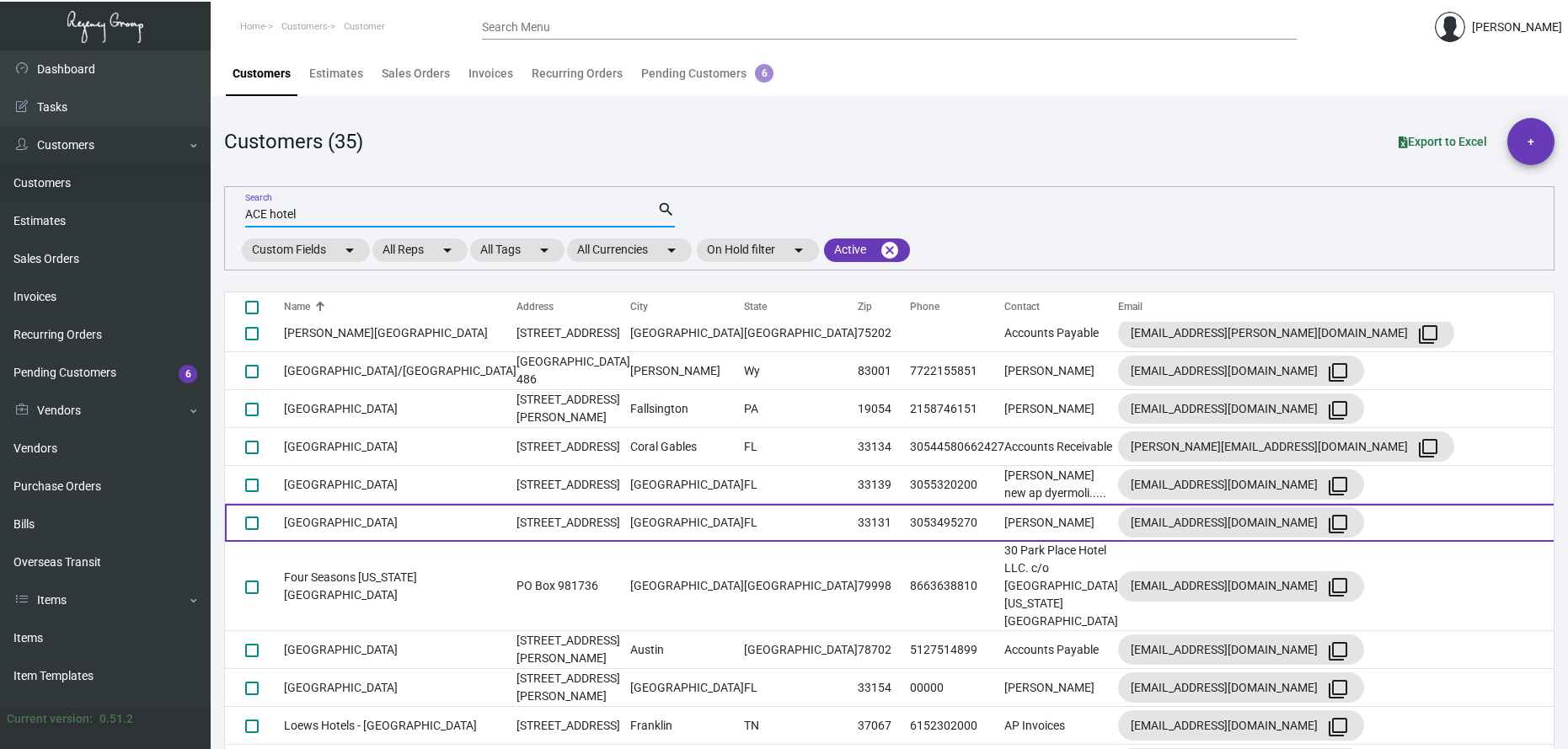
scroll to position [0, 0]
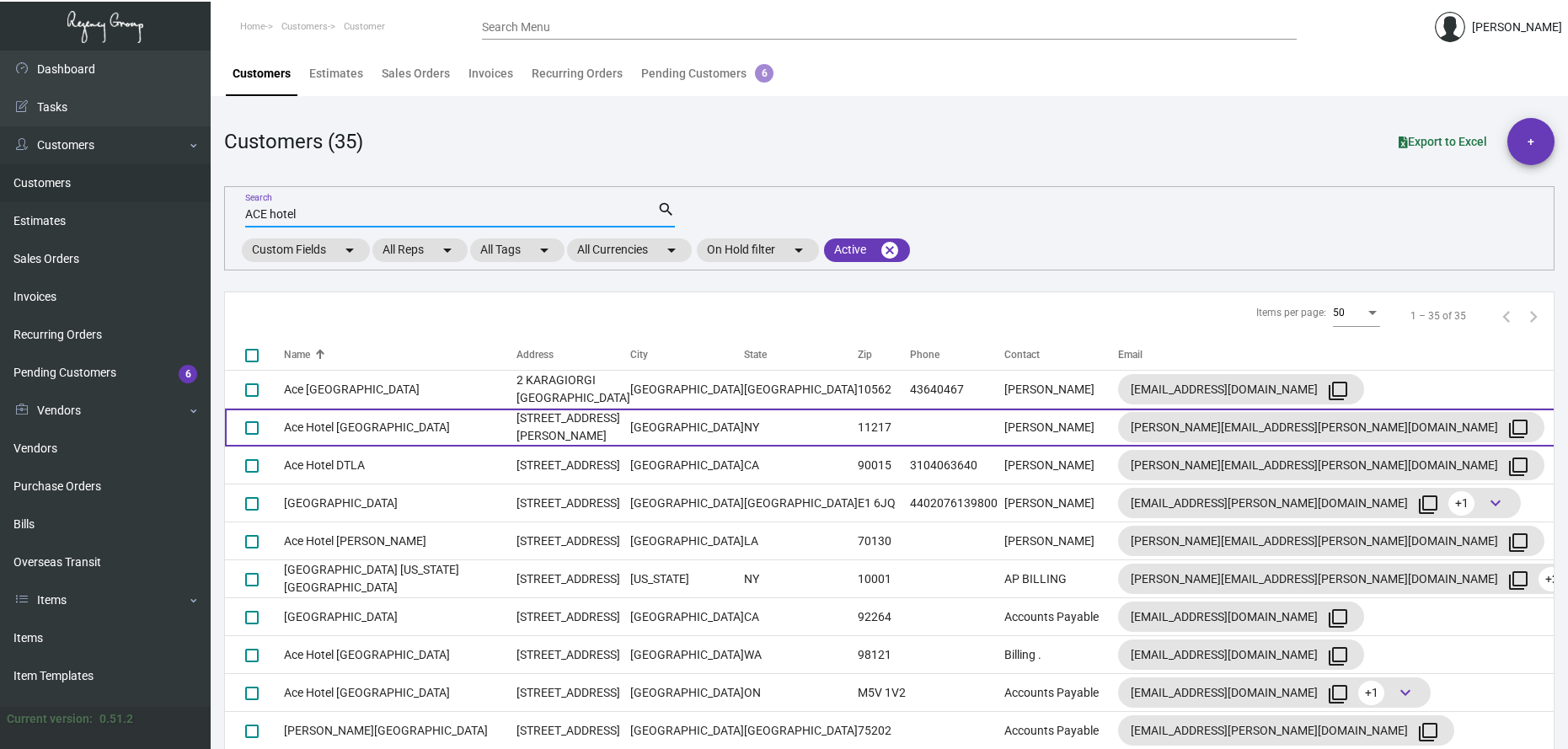
click at [372, 428] on td "Ace Hotel [GEOGRAPHIC_DATA]" at bounding box center [400, 427] width 232 height 38
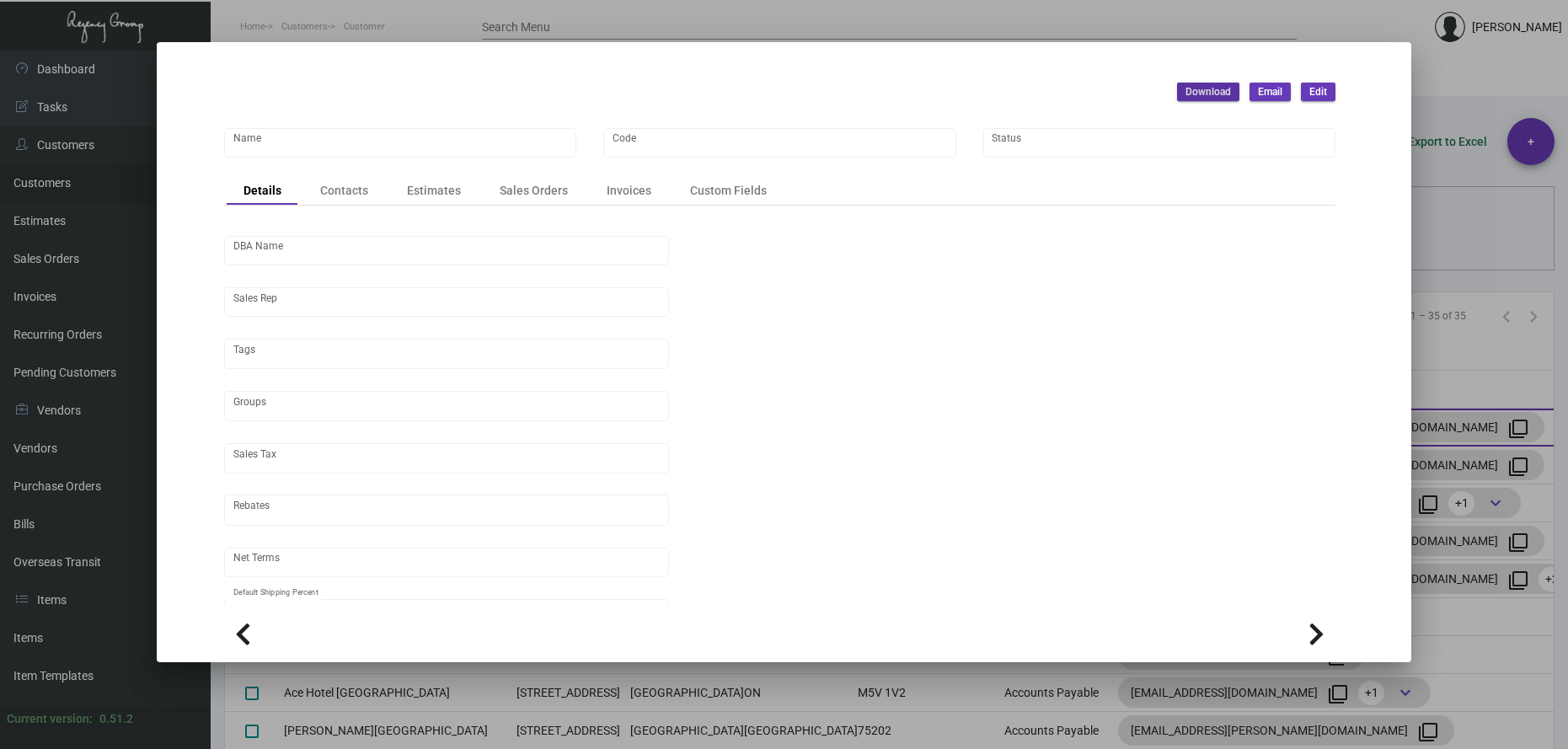
type input "Ace Hotel [GEOGRAPHIC_DATA]"
type input "AHB"
type input "[PERSON_NAME]"
type input "[GEOGRAPHIC_DATA]-[GEOGRAPHIC_DATA]"
type input "Net 30"
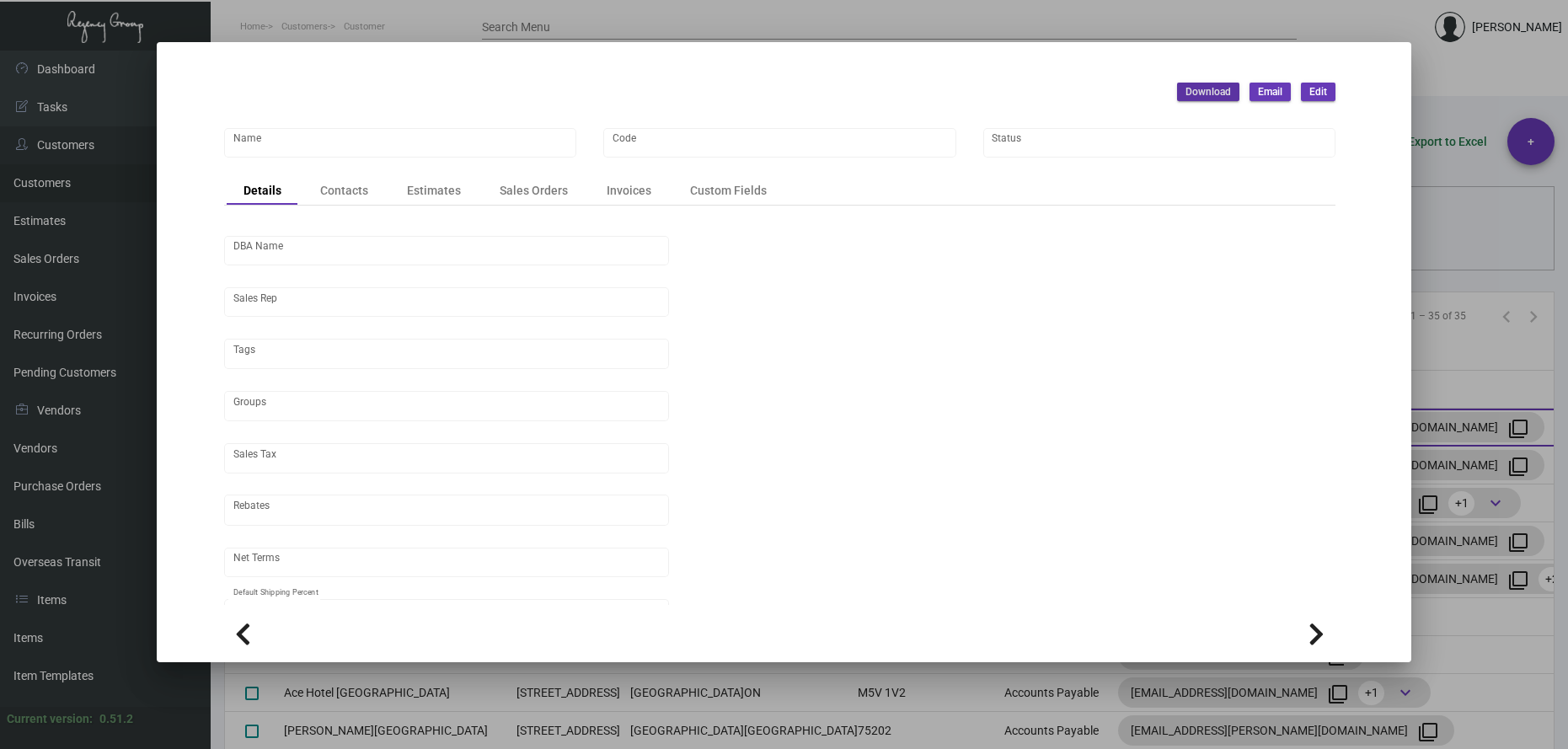
type input "United States Dollar $"
type input "$ 0.00"
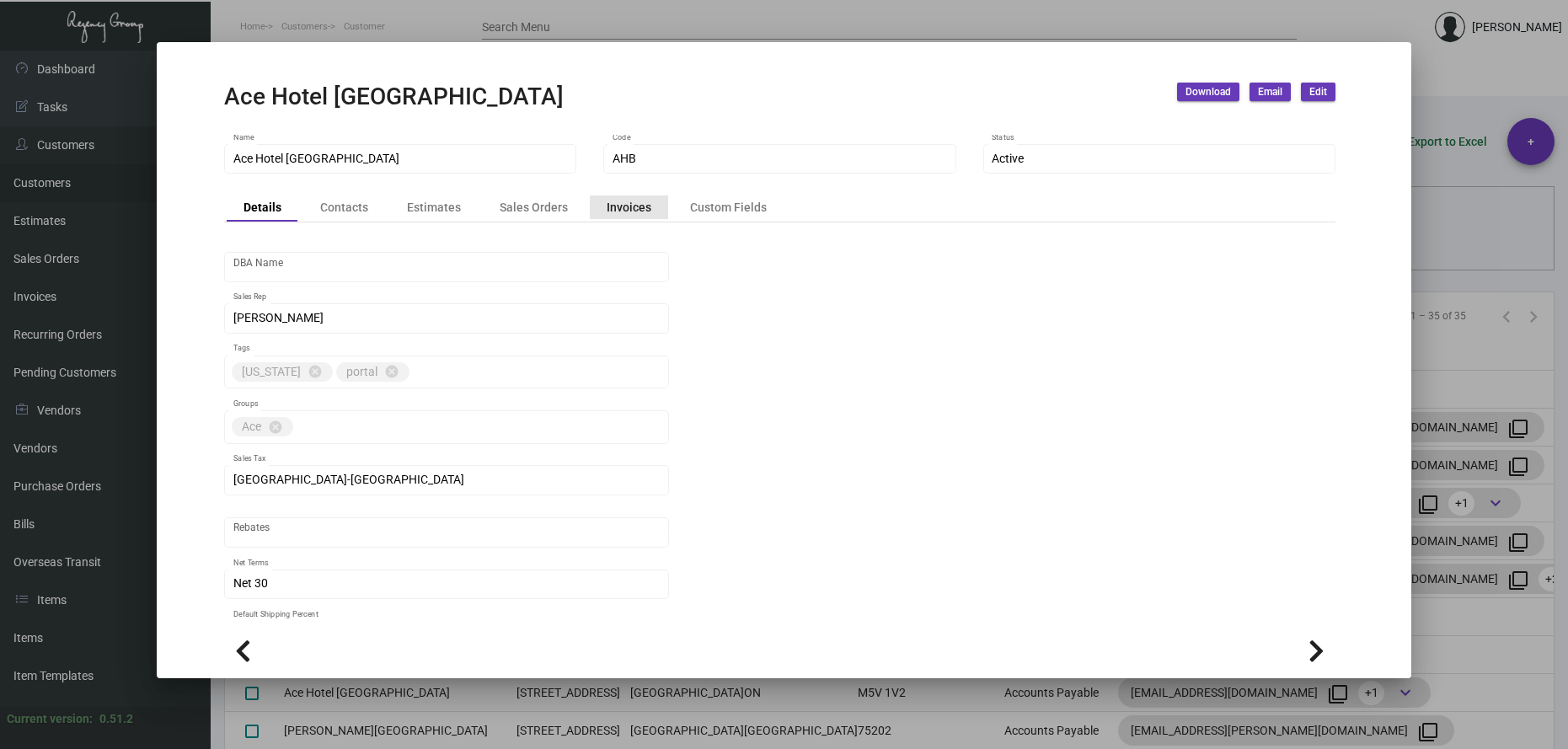
click at [624, 209] on div "Invoices" at bounding box center [629, 206] width 45 height 17
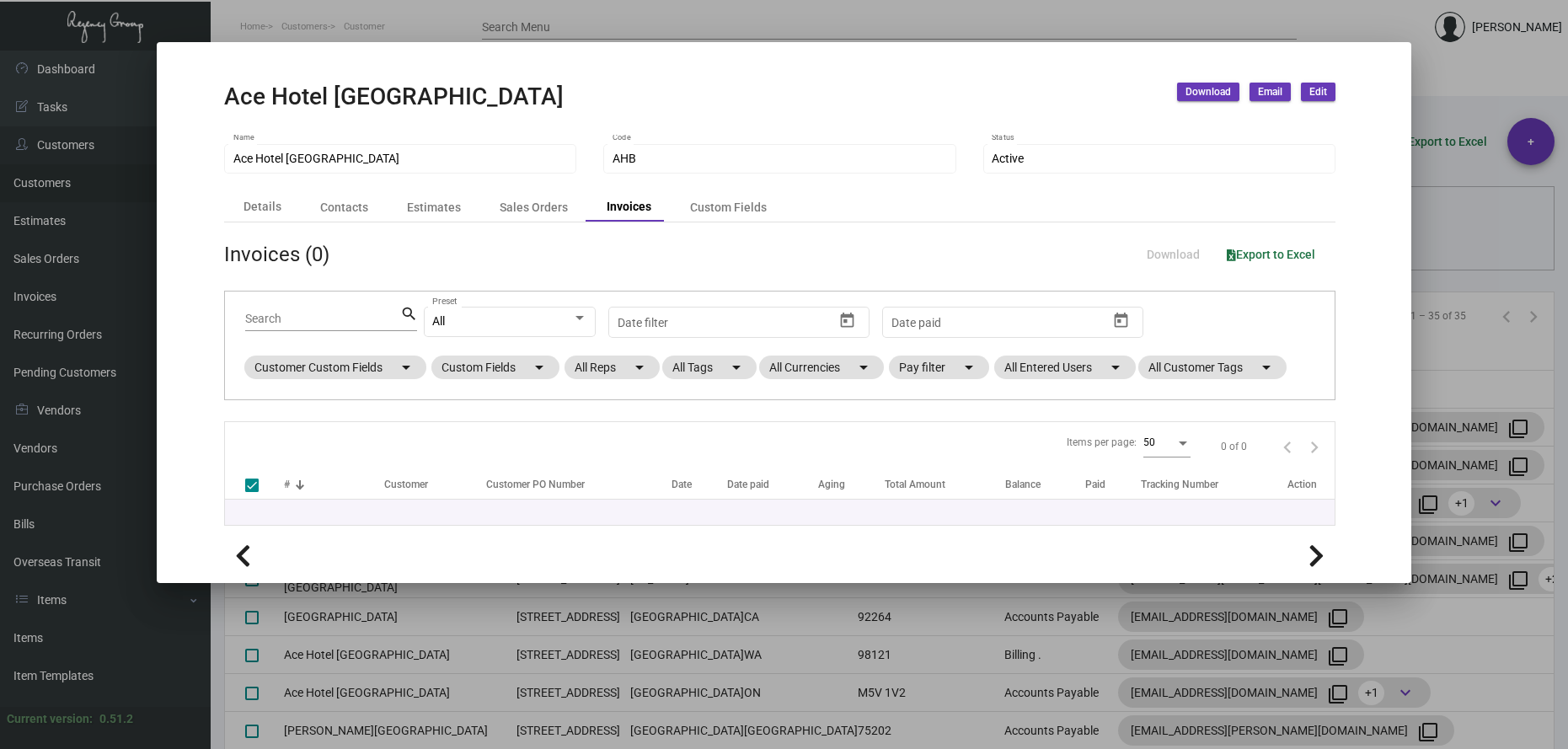
checkbox input "false"
